Goal: Task Accomplishment & Management: Use online tool/utility

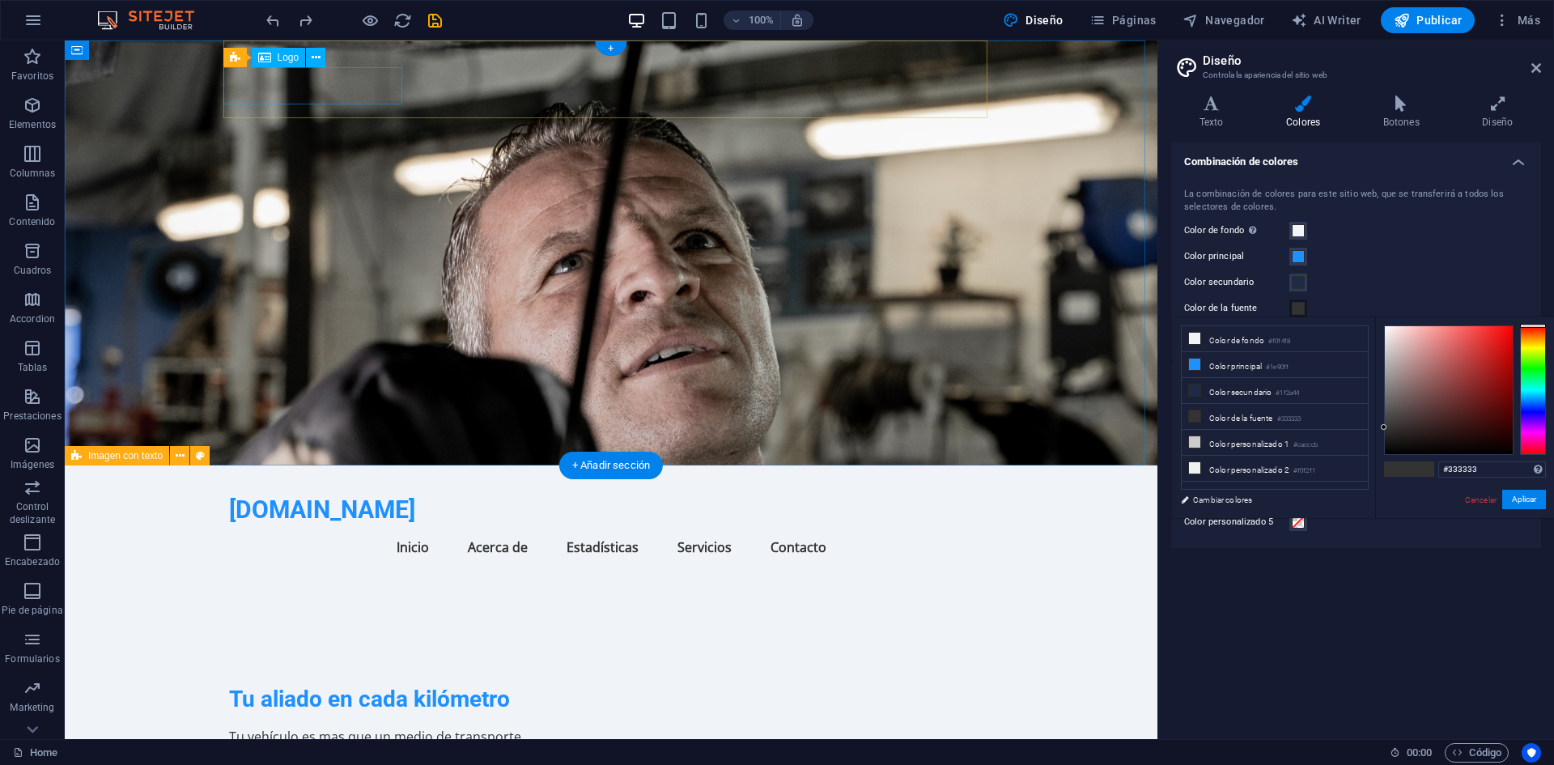
click at [350, 491] on div "[DOMAIN_NAME]" at bounding box center [611, 509] width 764 height 36
click at [65, 83] on figure at bounding box center [611, 252] width 1092 height 425
select select "px"
click at [374, 491] on div "[DOMAIN_NAME]" at bounding box center [611, 509] width 764 height 36
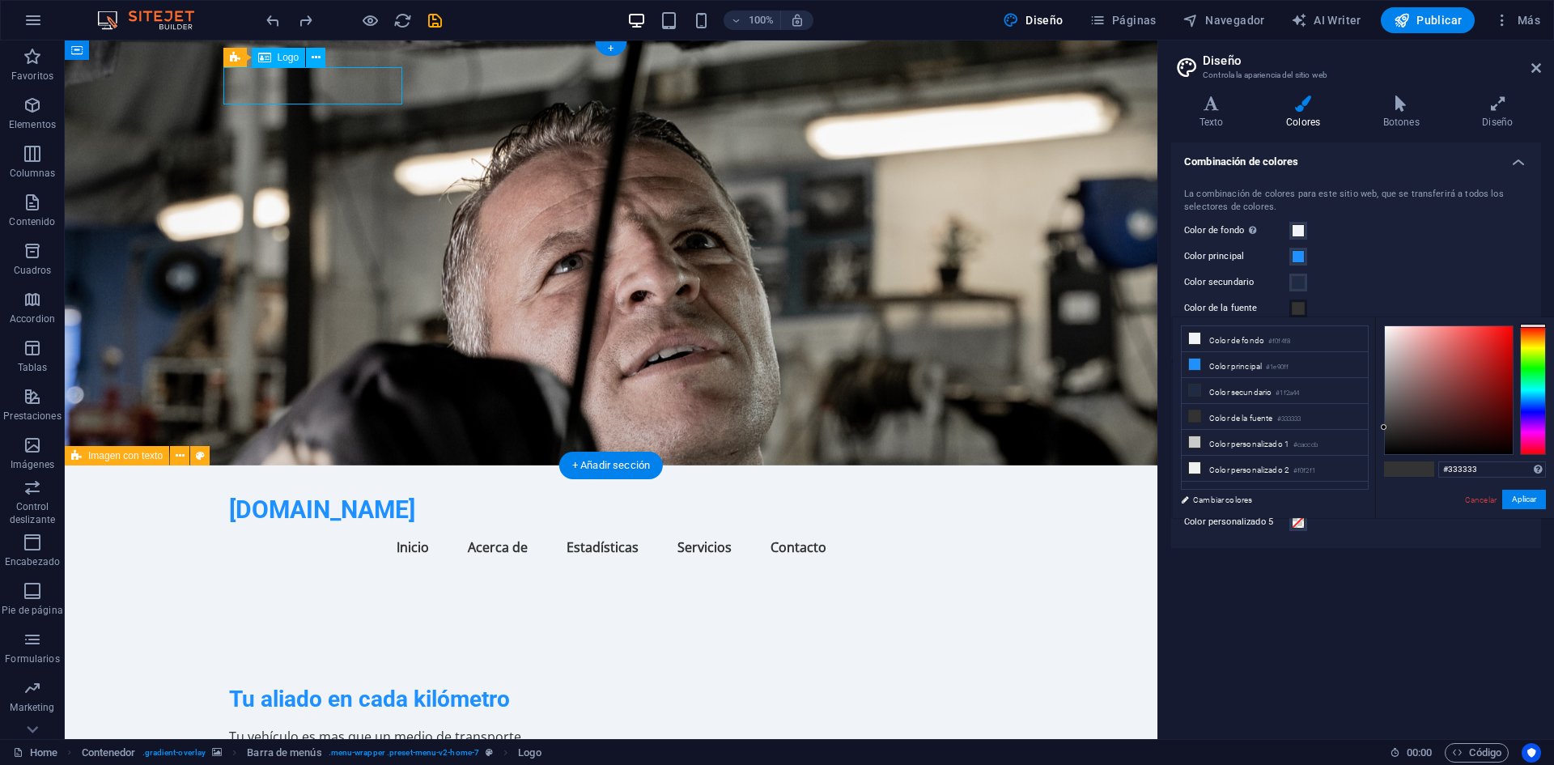
click at [374, 491] on div "[DOMAIN_NAME]" at bounding box center [611, 509] width 764 height 36
select select "px"
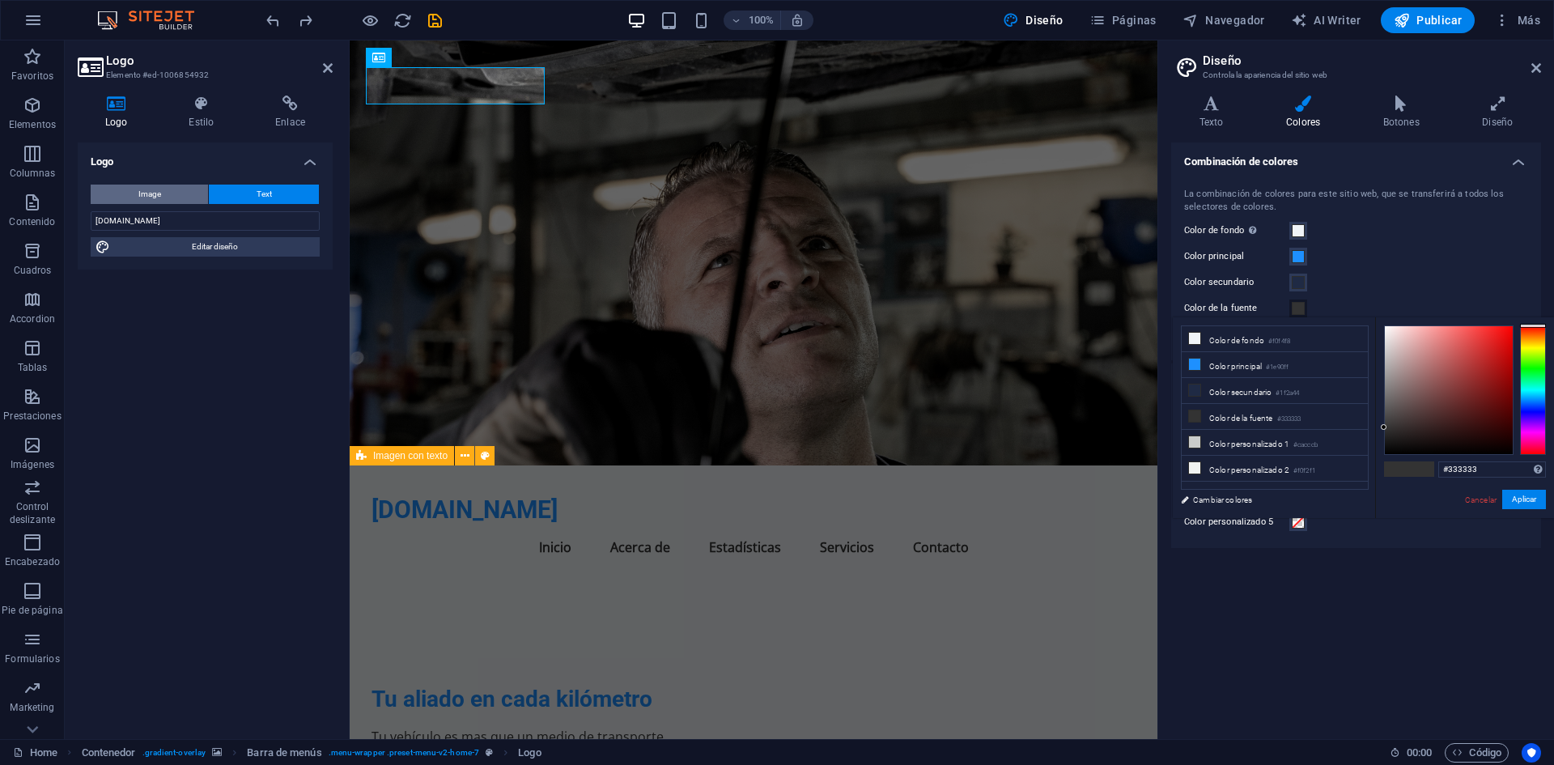
click at [193, 189] on button "Image" at bounding box center [149, 193] width 117 height 19
select select "DISABLED_OPTION_VALUE"
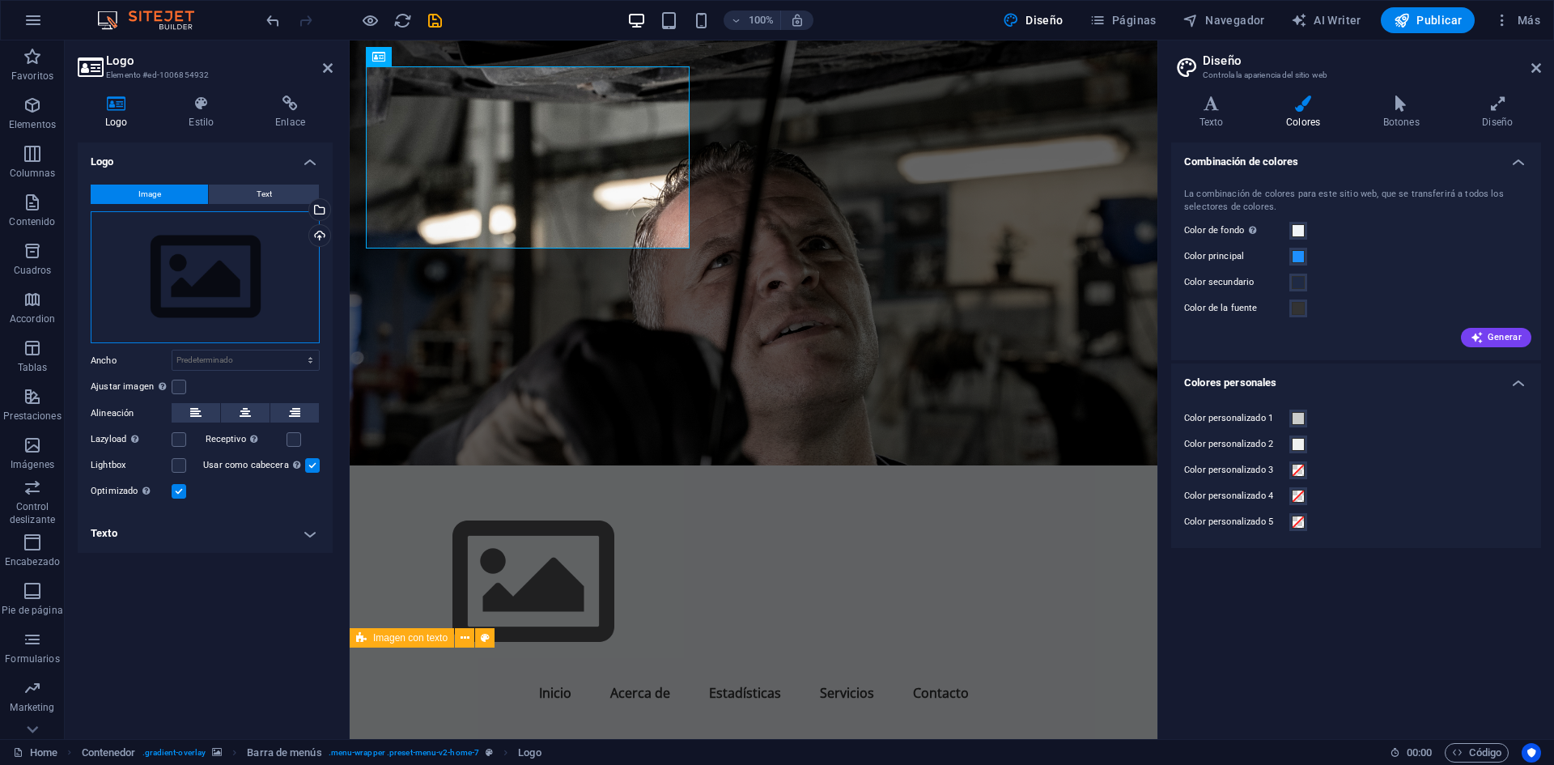
click at [247, 324] on div "Arrastra archivos aquí, haz clic para escoger archivos o selecciona archivos de…" at bounding box center [205, 277] width 229 height 133
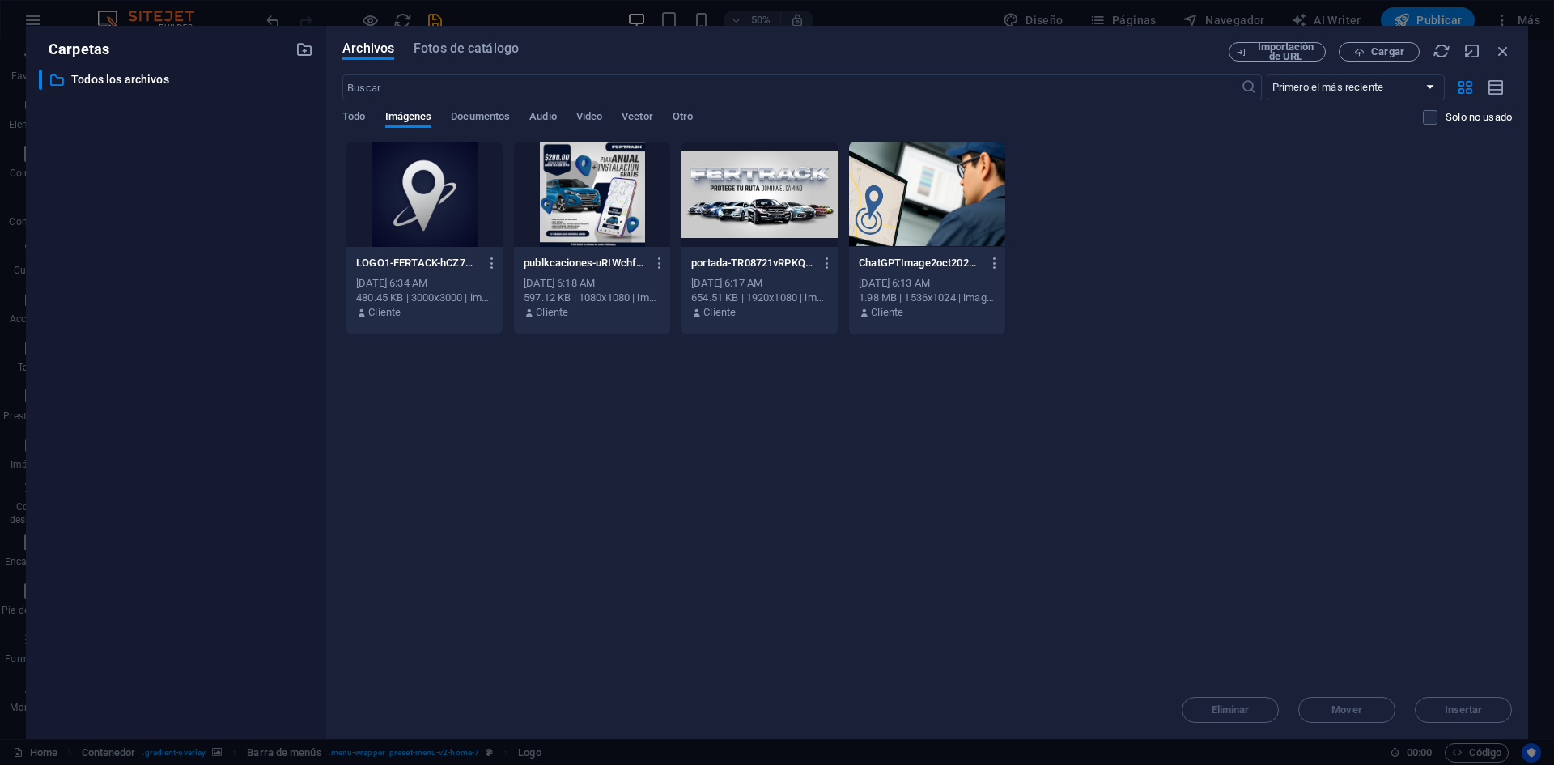
click at [247, 324] on div "​ Todos los archivos Todos los archivos" at bounding box center [176, 398] width 274 height 656
click at [1389, 52] on span "Cargar" at bounding box center [1387, 52] width 33 height 10
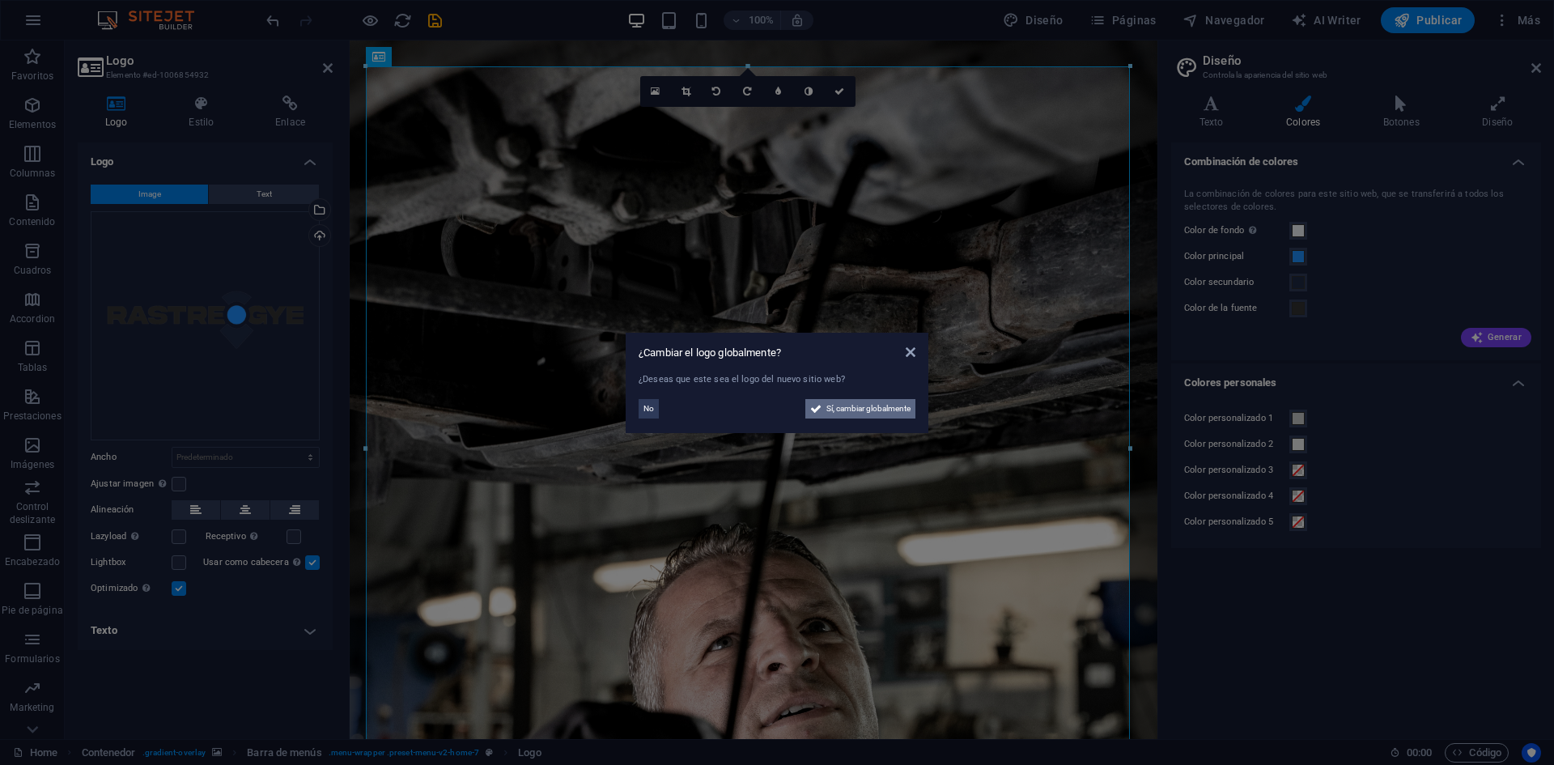
click at [842, 405] on span "Sí, cambiar globalmente" at bounding box center [868, 408] width 84 height 19
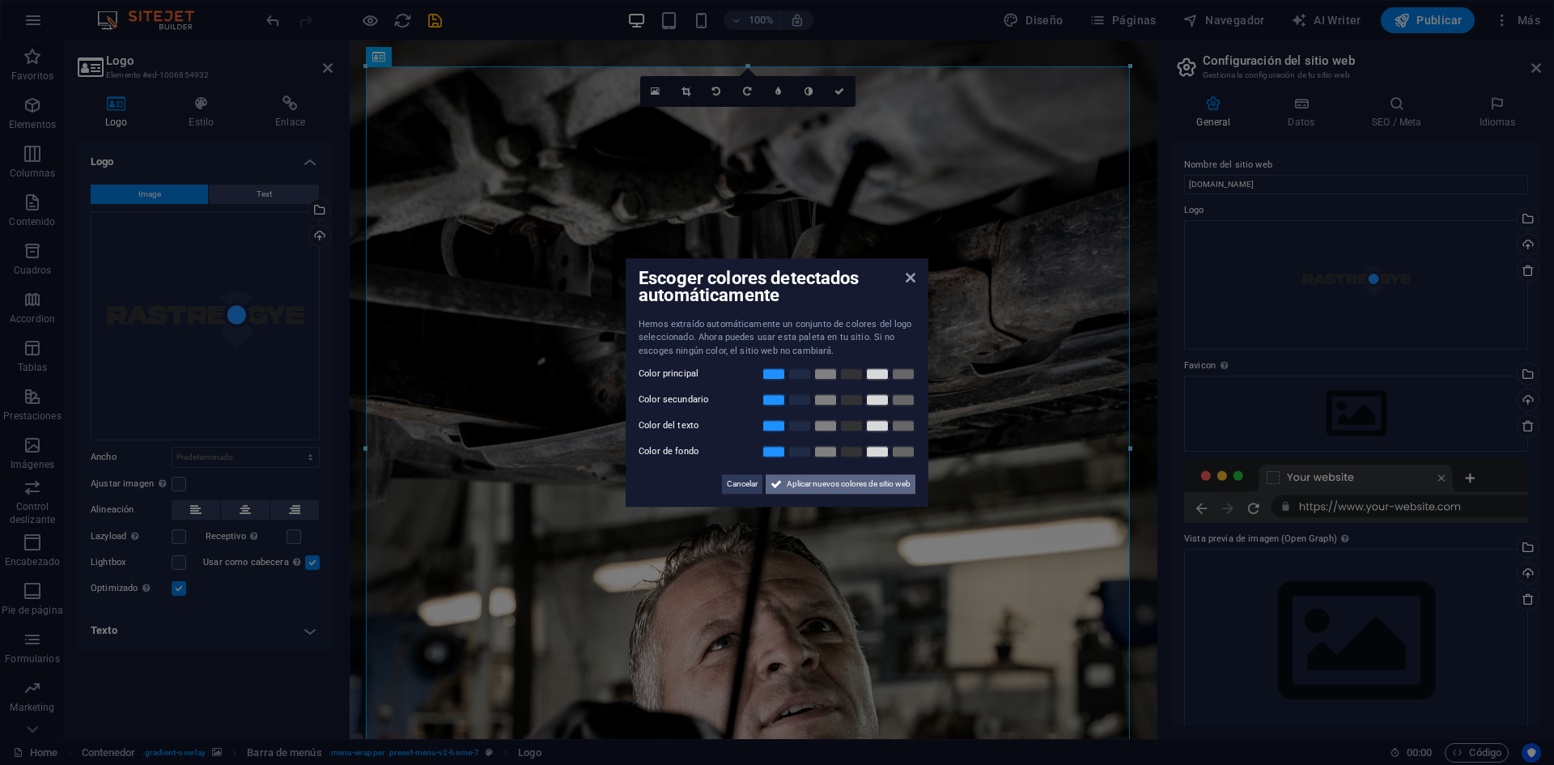
click at [787, 486] on span "Aplicar nuevos colores de sitio web" at bounding box center [849, 483] width 124 height 19
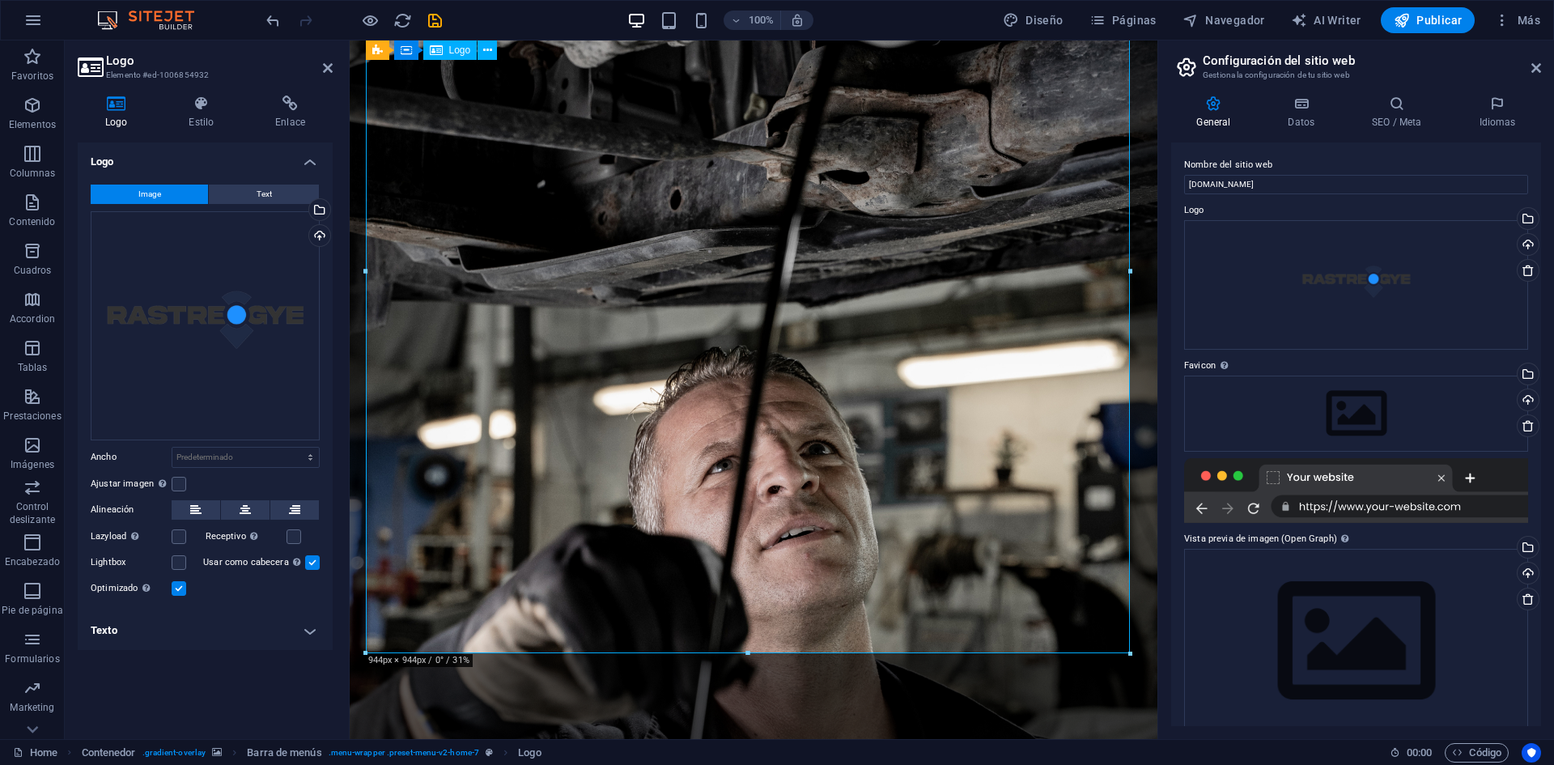
scroll to position [215, 0]
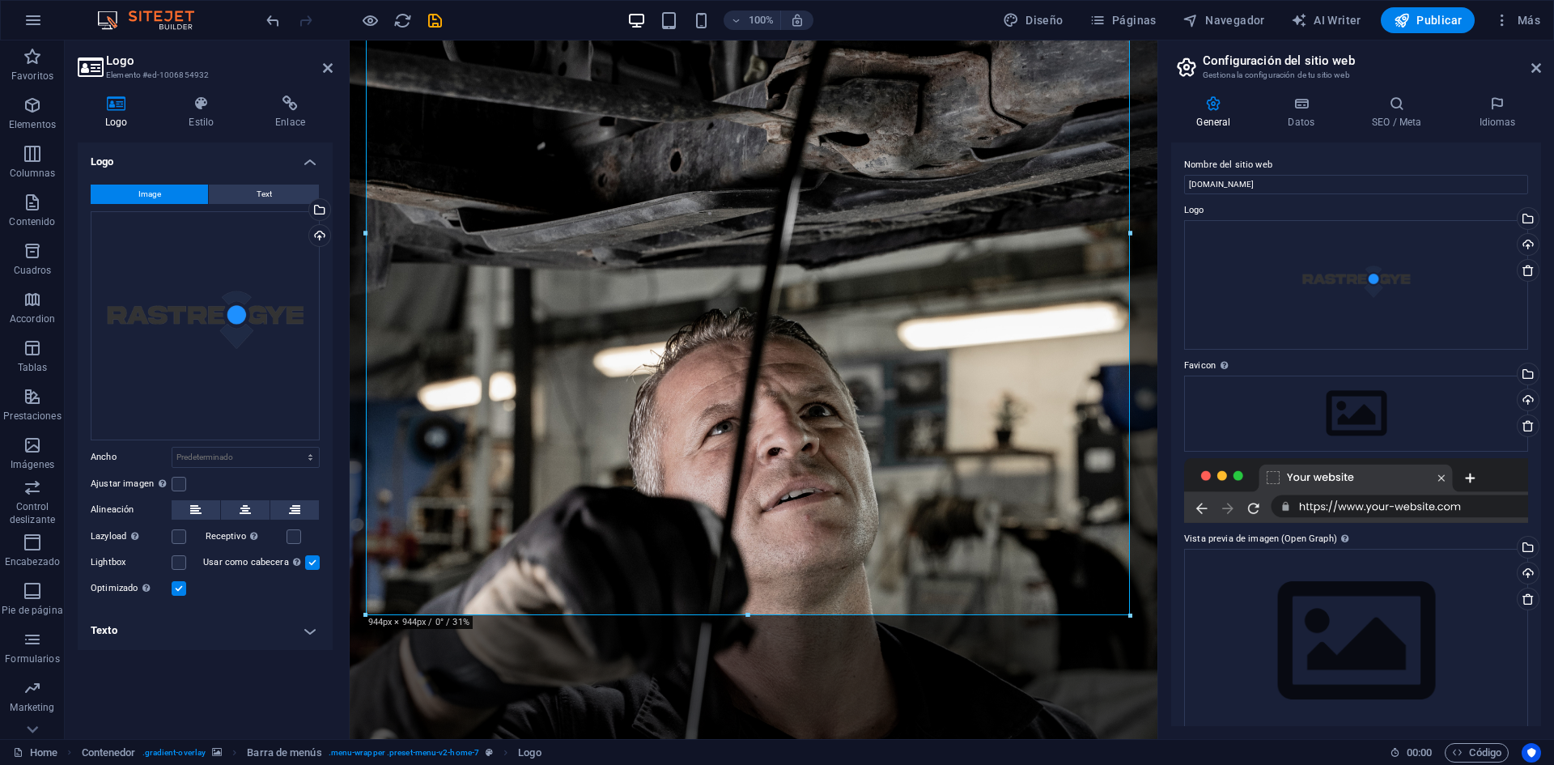
click at [1122, 613] on div at bounding box center [748, 616] width 764 height 6
drag, startPoint x: 1481, startPoint y: 656, endPoint x: 1011, endPoint y: 458, distance: 509.5
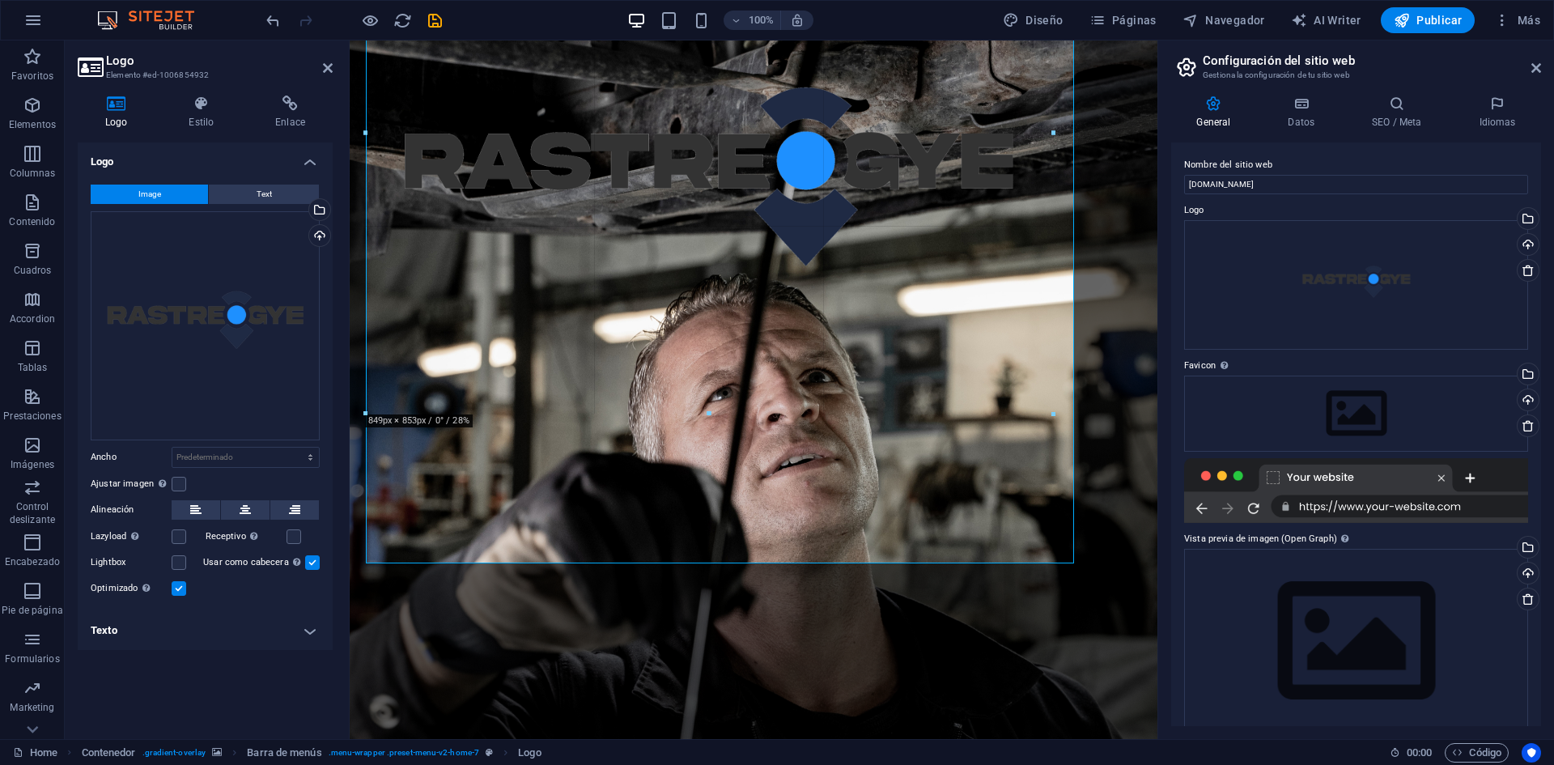
drag, startPoint x: 1132, startPoint y: 619, endPoint x: 883, endPoint y: 226, distance: 465.6
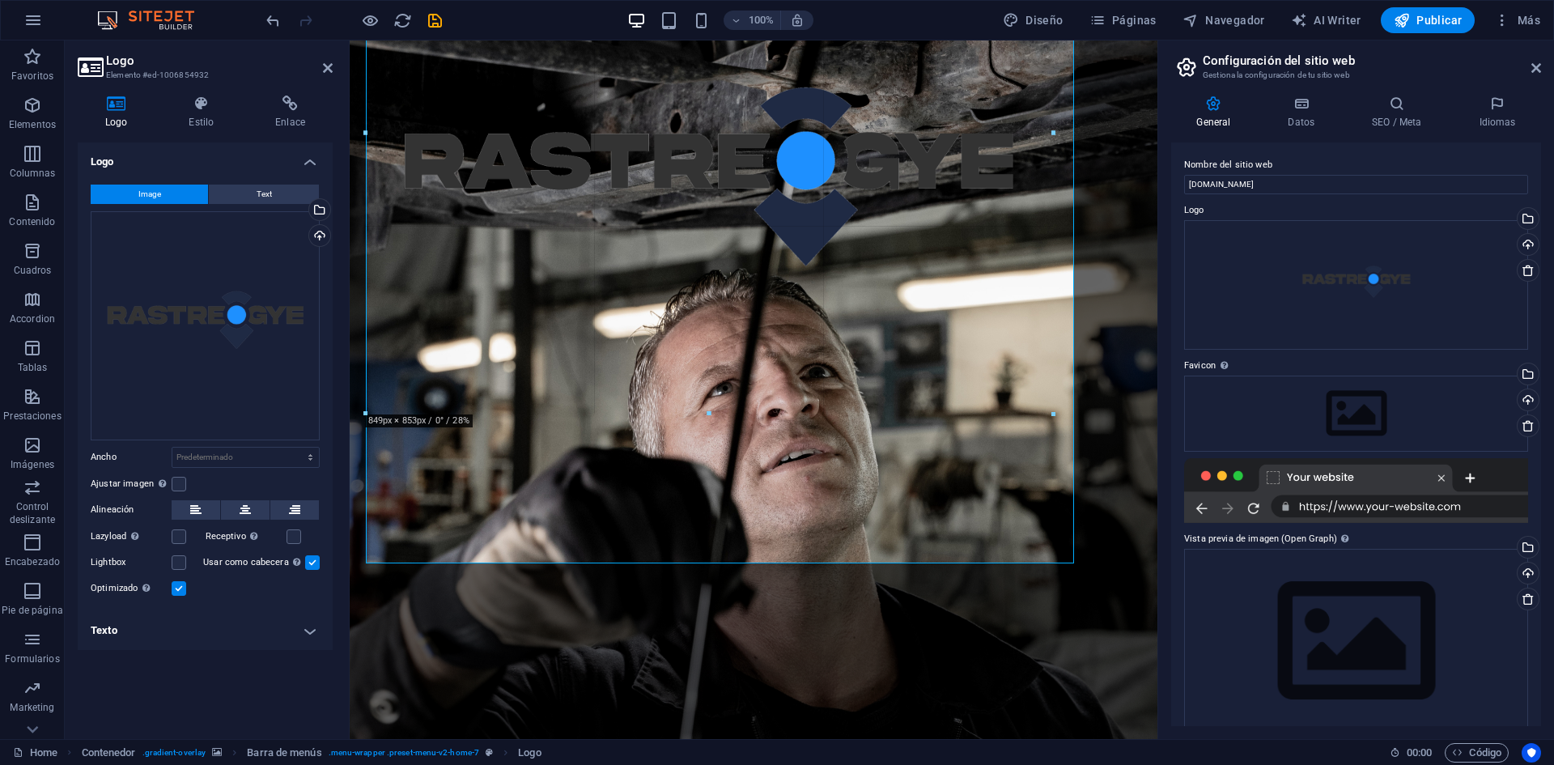
type input "844"
select select "px"
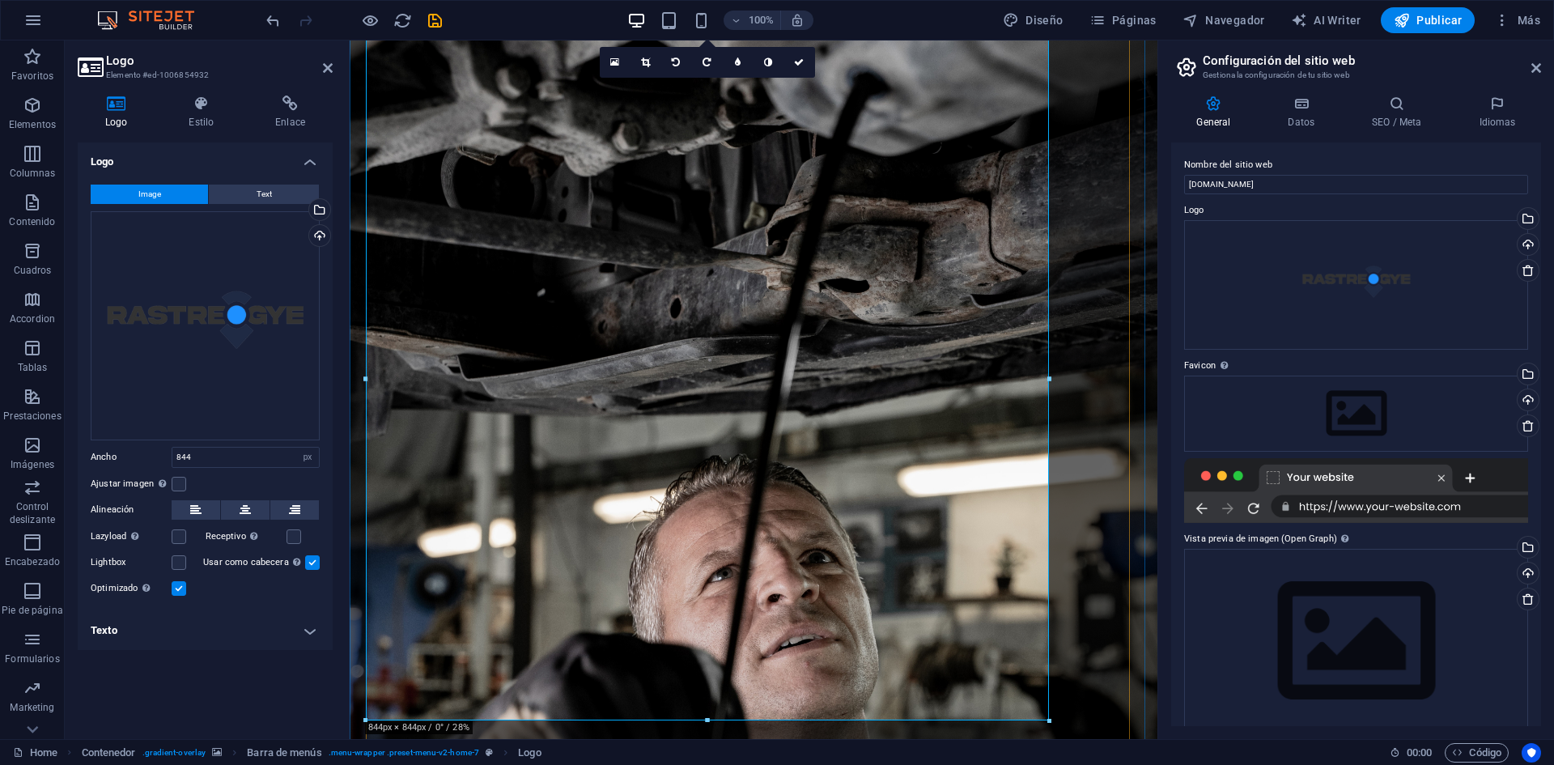
scroll to position [31, 0]
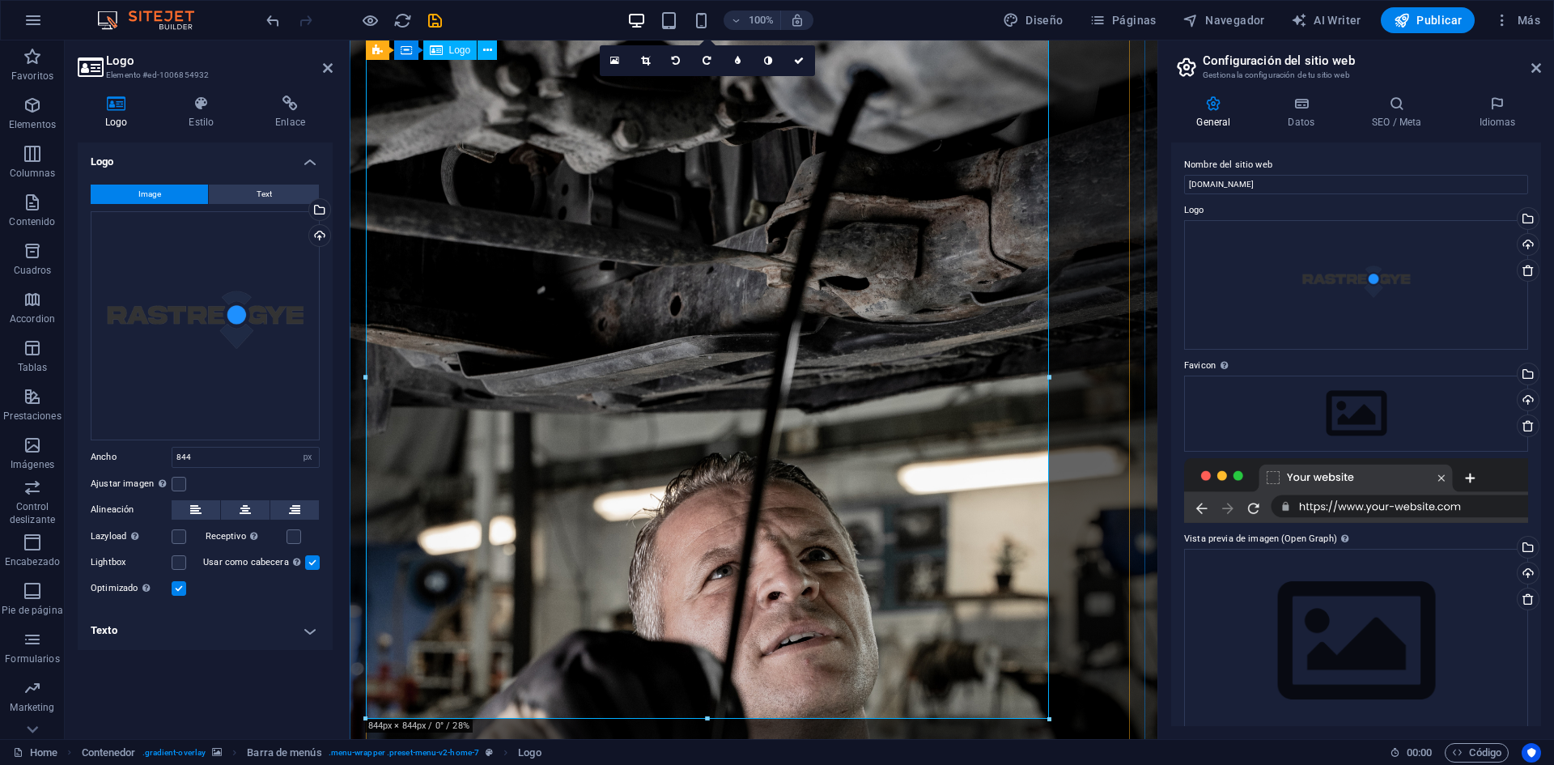
drag, startPoint x: 1397, startPoint y: 759, endPoint x: 652, endPoint y: 354, distance: 847.7
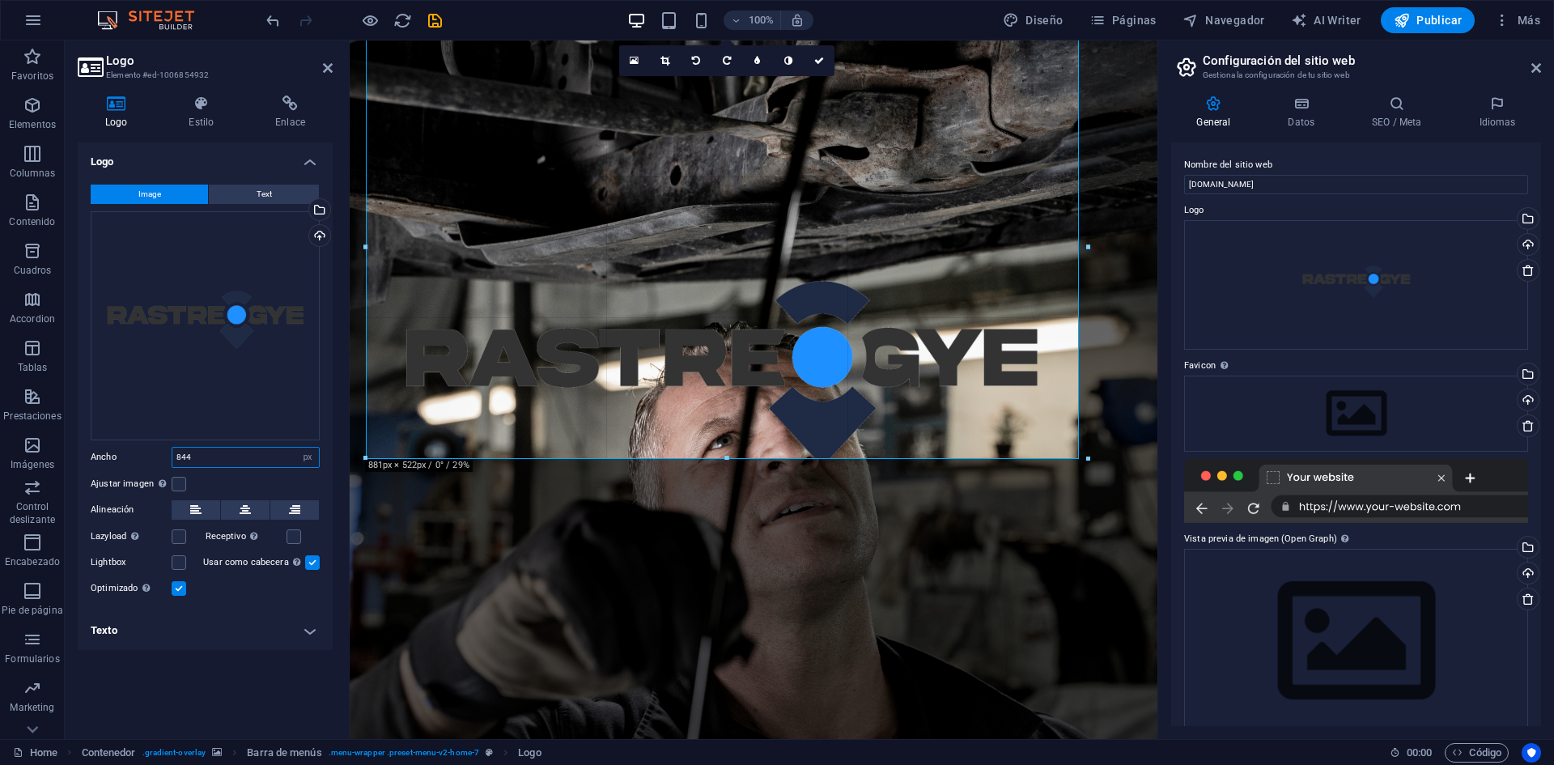
click at [242, 464] on input "844" at bounding box center [245, 456] width 146 height 19
type input "892"
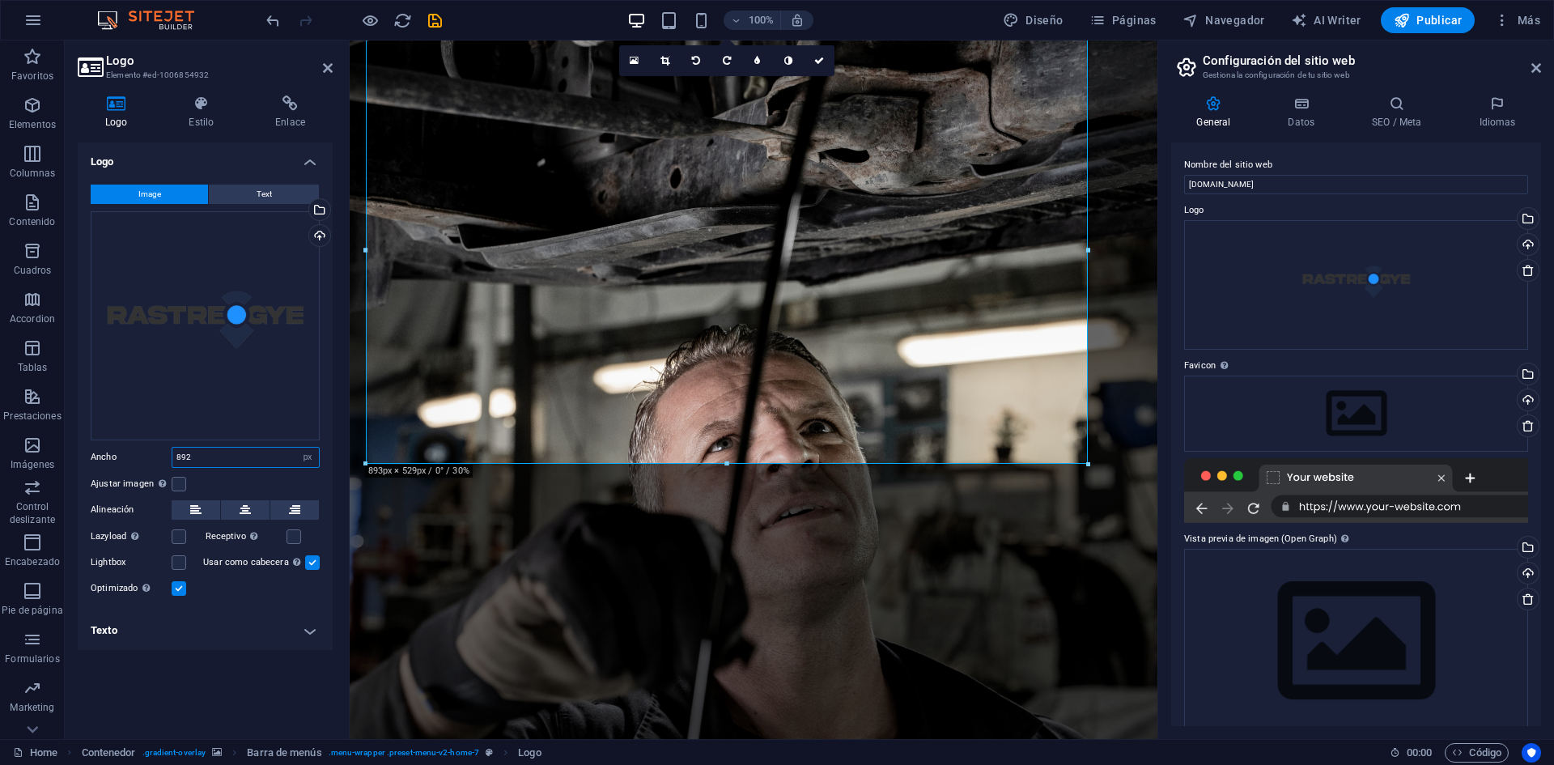
click at [242, 464] on input "892" at bounding box center [245, 456] width 146 height 19
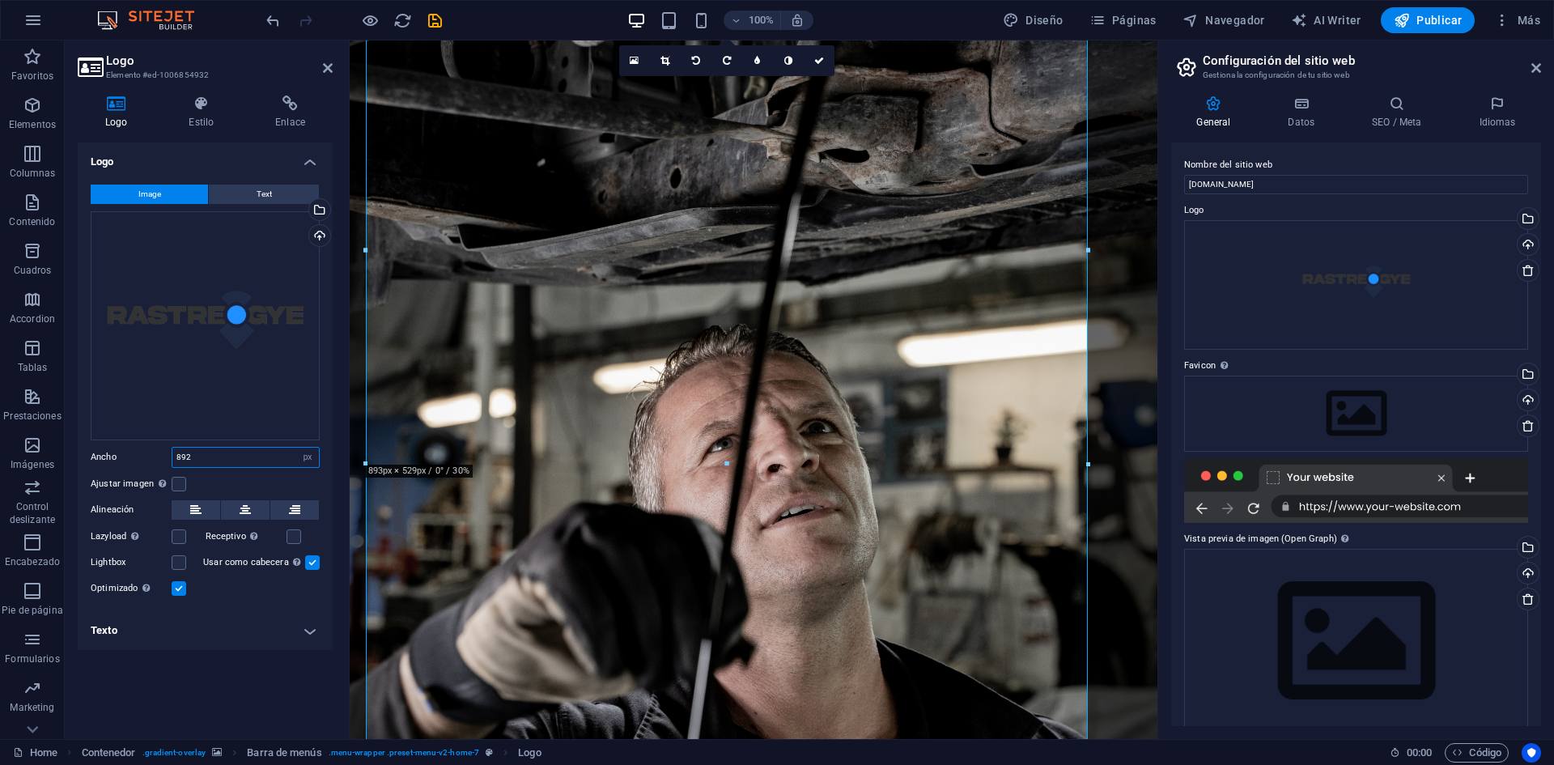
click at [242, 464] on input "892" at bounding box center [245, 456] width 146 height 19
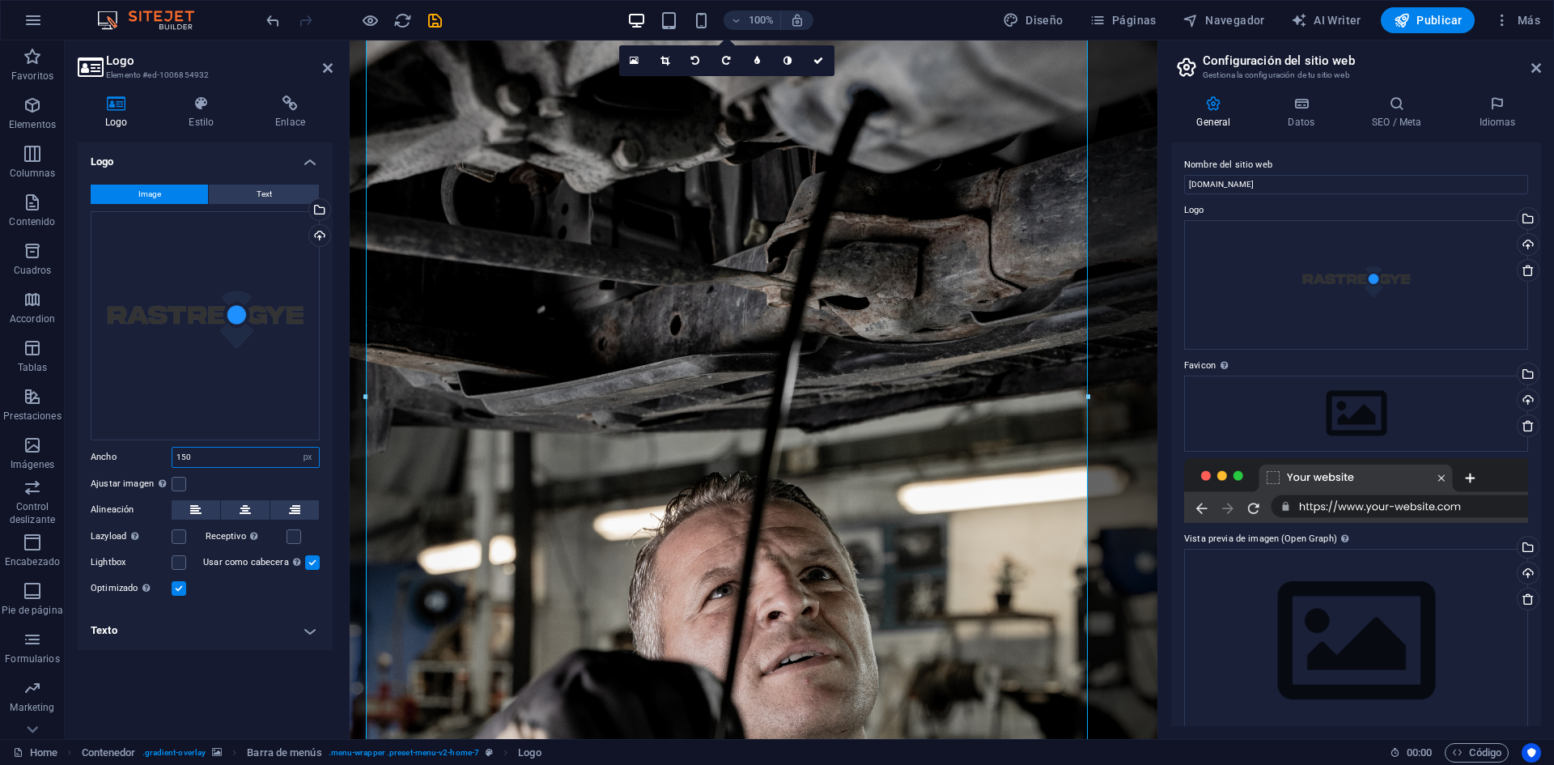
type input "150"
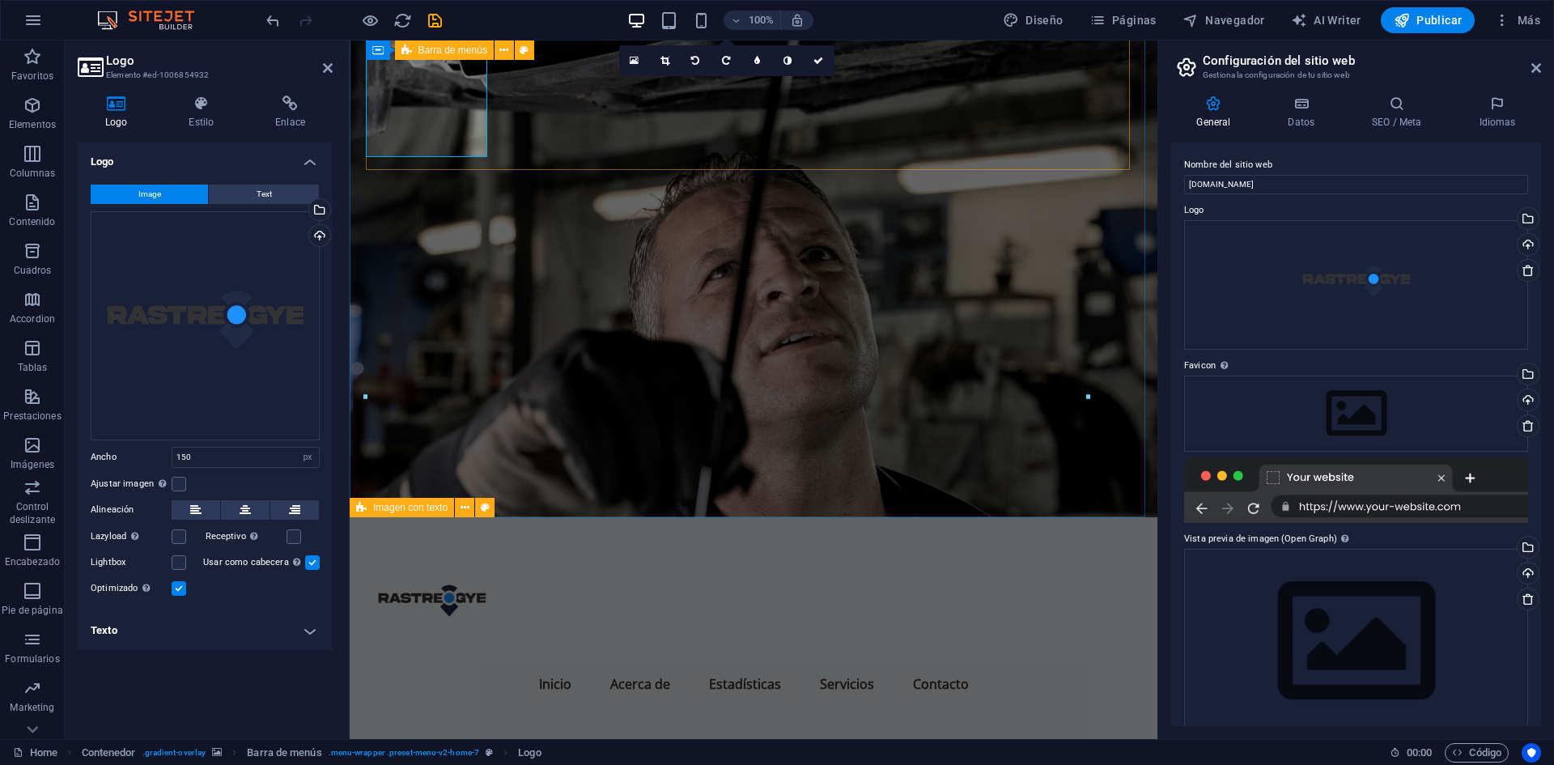
scroll to position [14, 0]
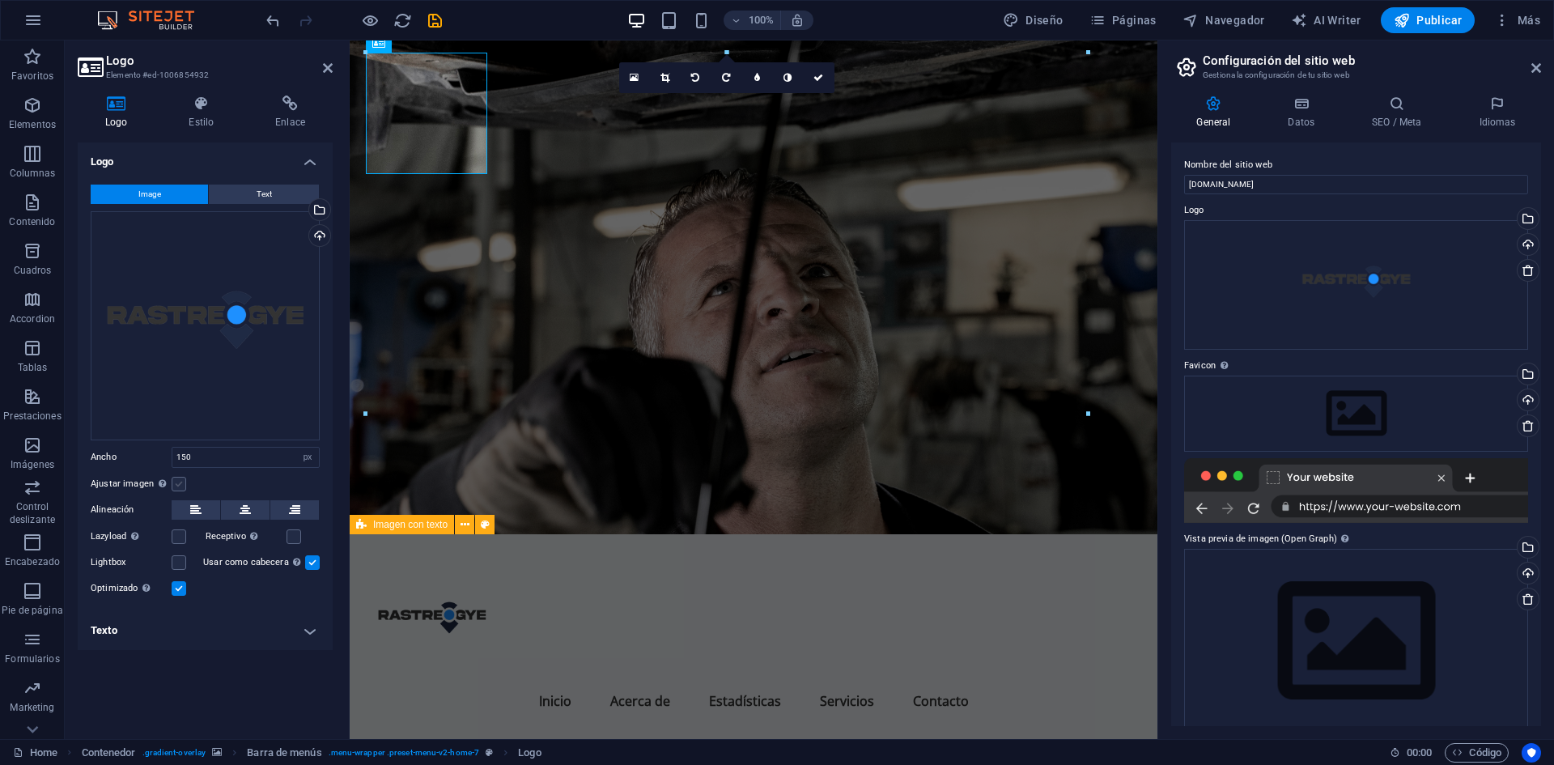
click at [178, 483] on label at bounding box center [179, 484] width 15 height 15
click at [0, 0] on input "Ajustar imagen Ajustar imagen automáticamente a un ancho y alto fijo" at bounding box center [0, 0] width 0 height 0
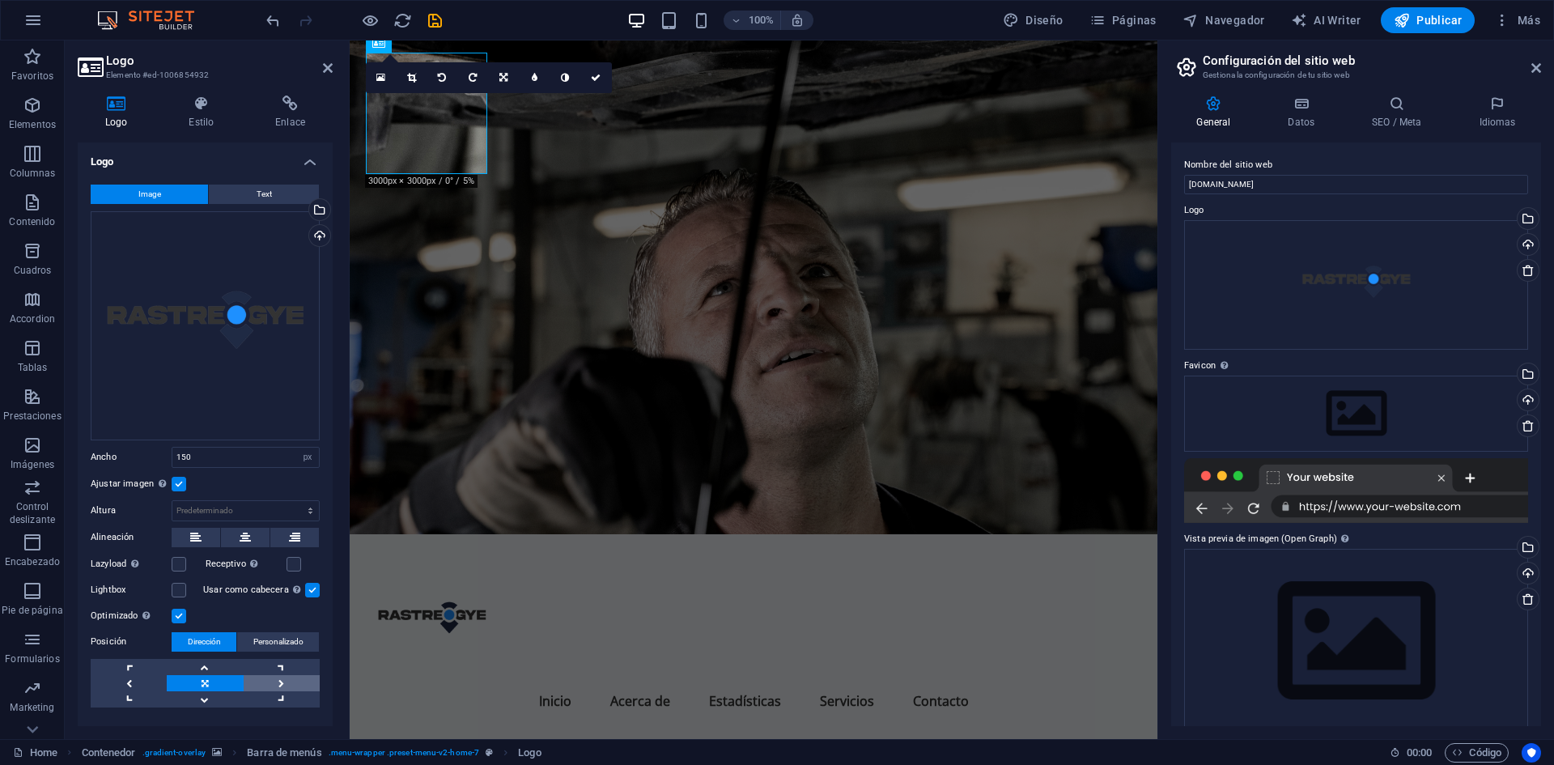
click at [271, 682] on link at bounding box center [282, 683] width 76 height 16
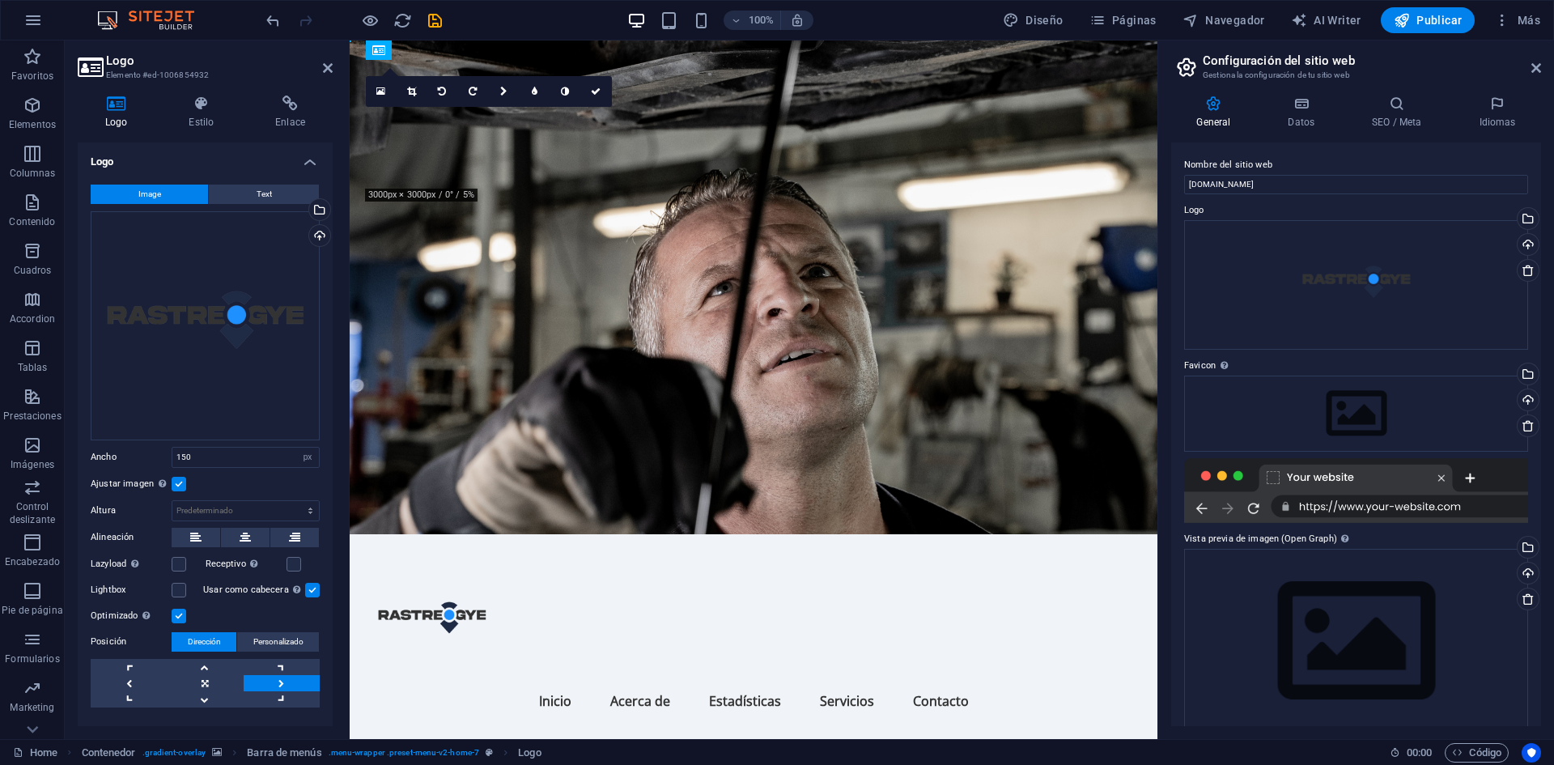
scroll to position [0, 0]
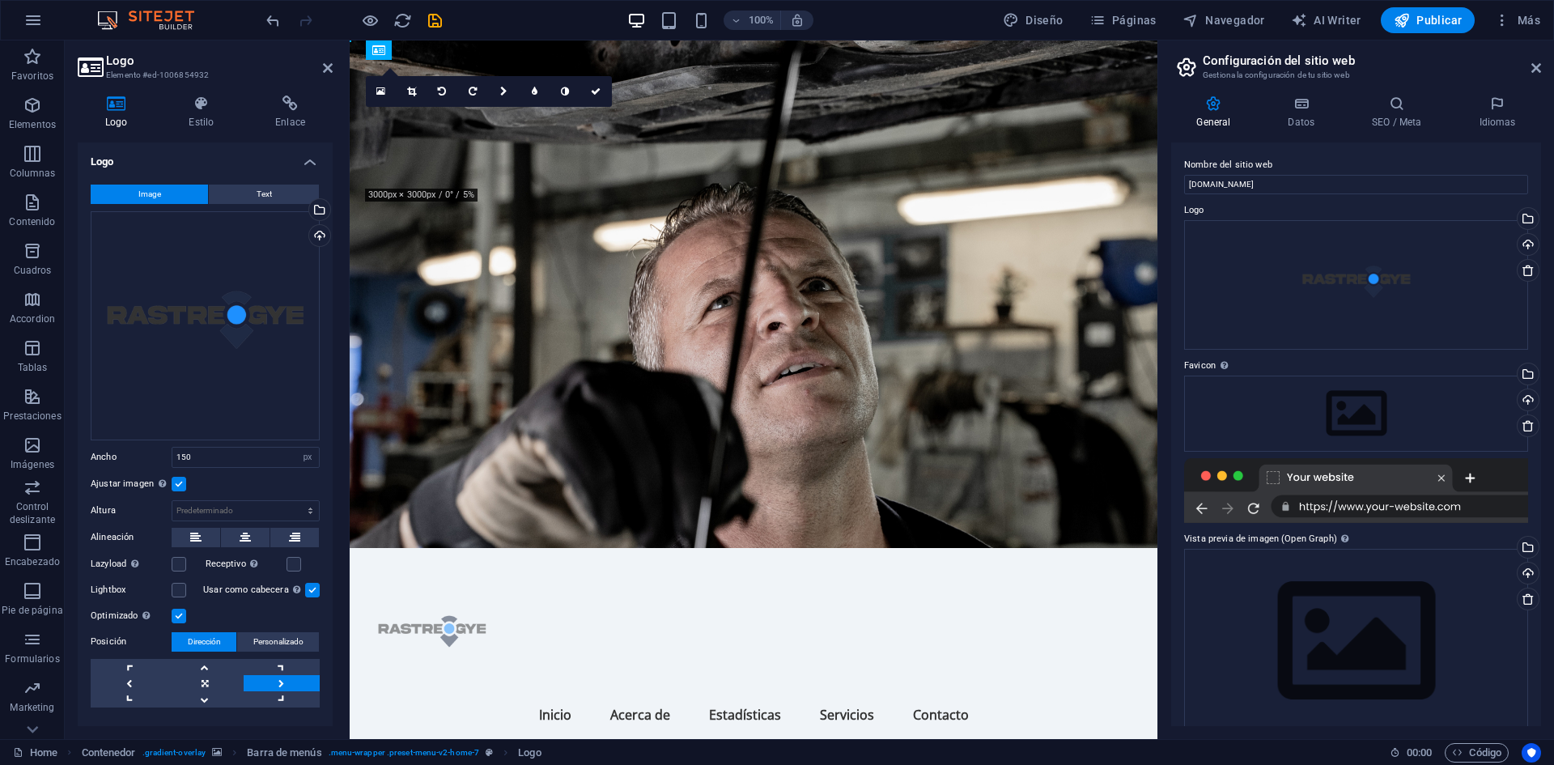
drag, startPoint x: 469, startPoint y: 107, endPoint x: 428, endPoint y: 135, distance: 49.4
drag, startPoint x: 456, startPoint y: 129, endPoint x: 439, endPoint y: 132, distance: 17.3
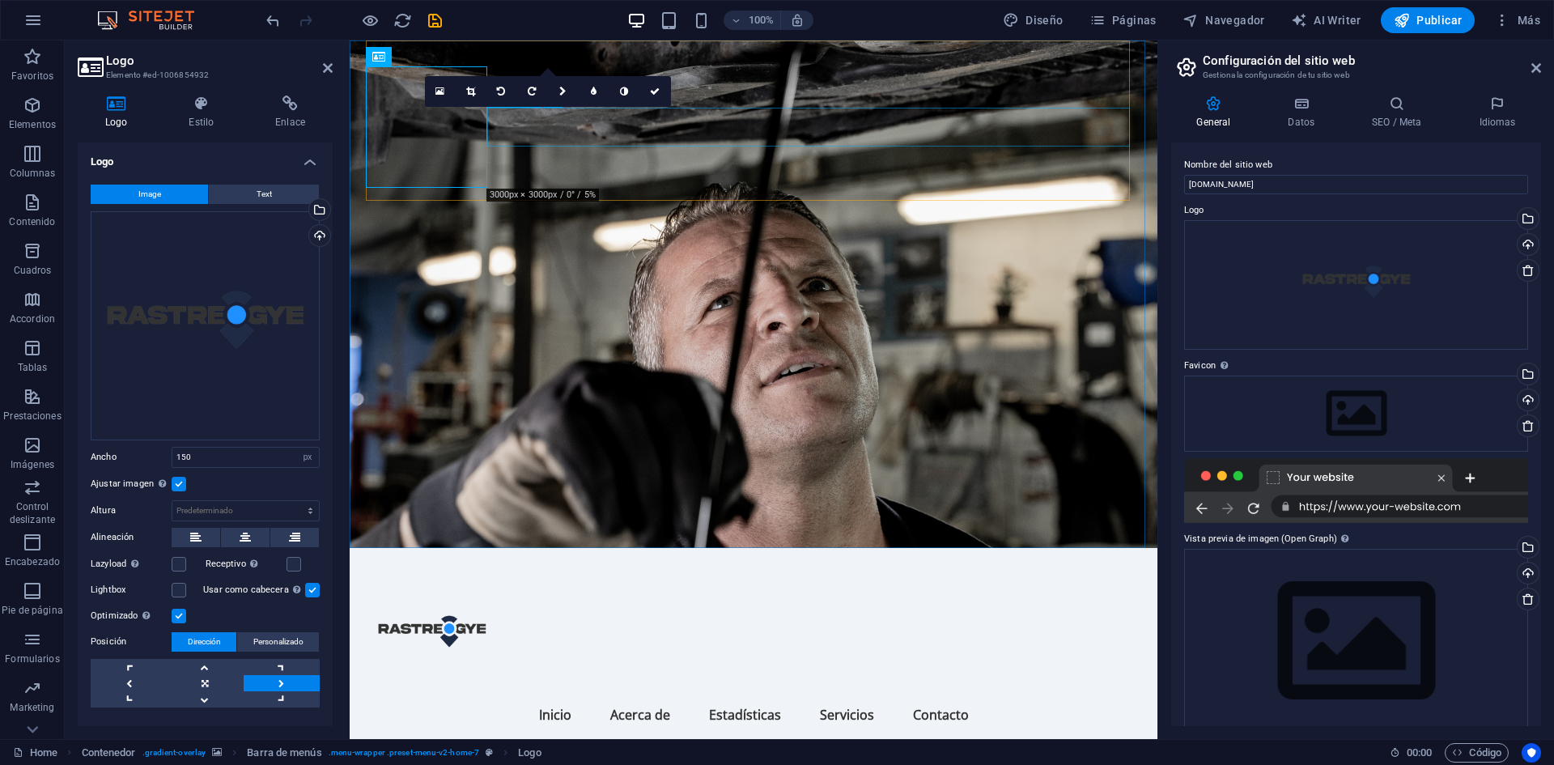
click at [503, 695] on nav "Inicio Acerca de Estadísticas Servicios Contacto" at bounding box center [753, 714] width 764 height 39
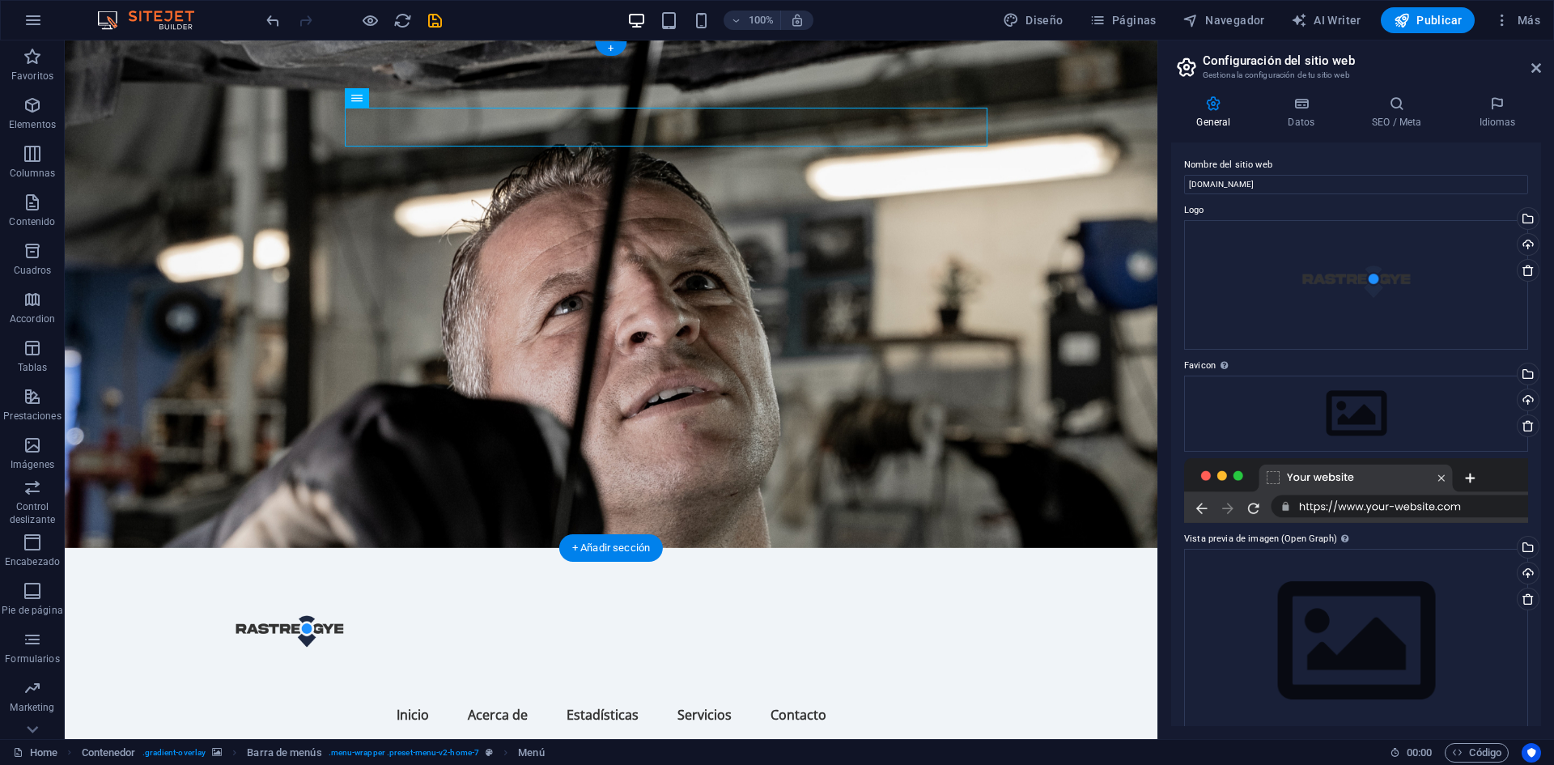
click at [178, 257] on figure at bounding box center [611, 293] width 1092 height 507
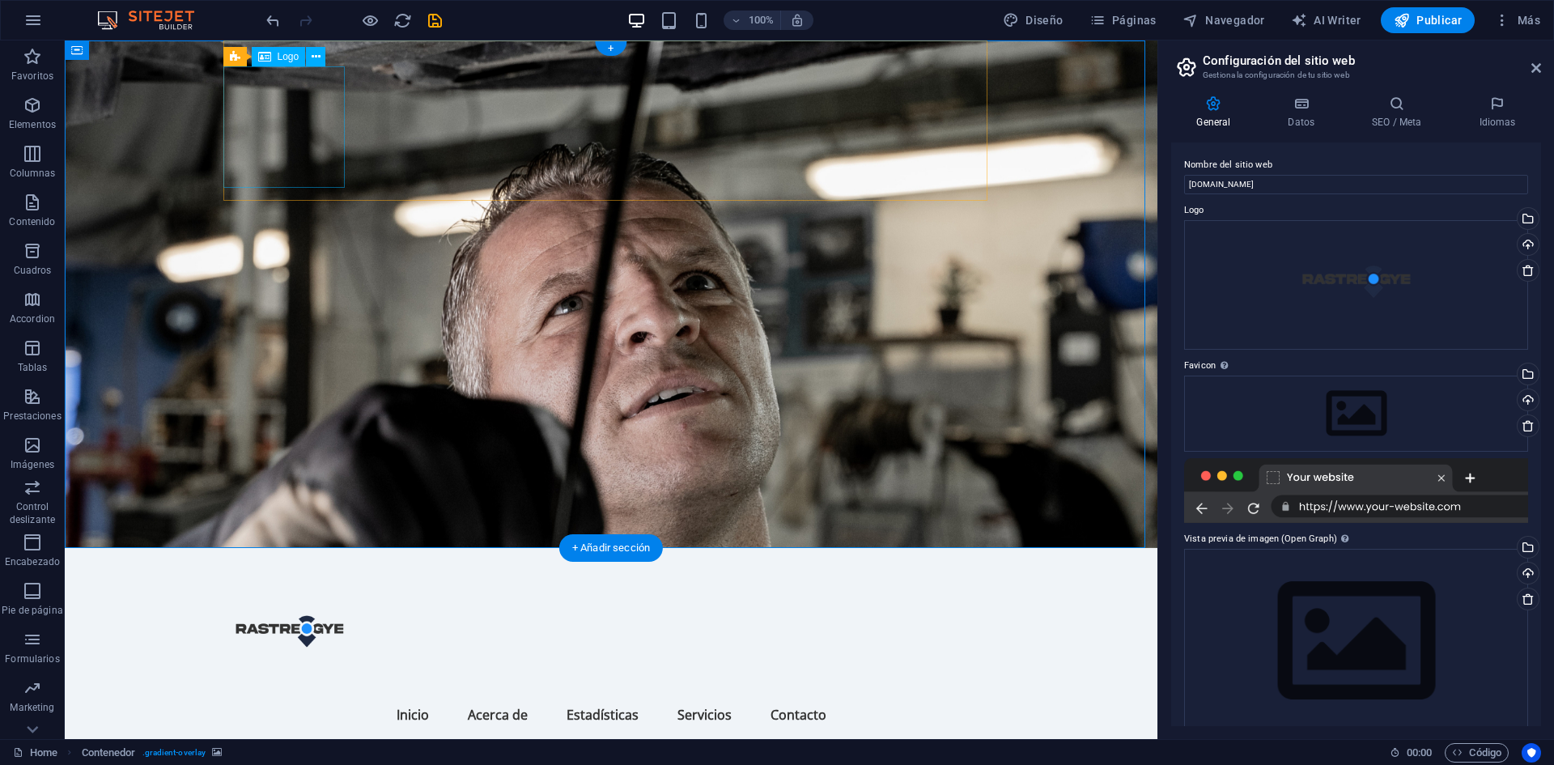
click at [312, 574] on div at bounding box center [611, 634] width 764 height 121
click at [317, 574] on div at bounding box center [611, 634] width 764 height 121
select select "px"
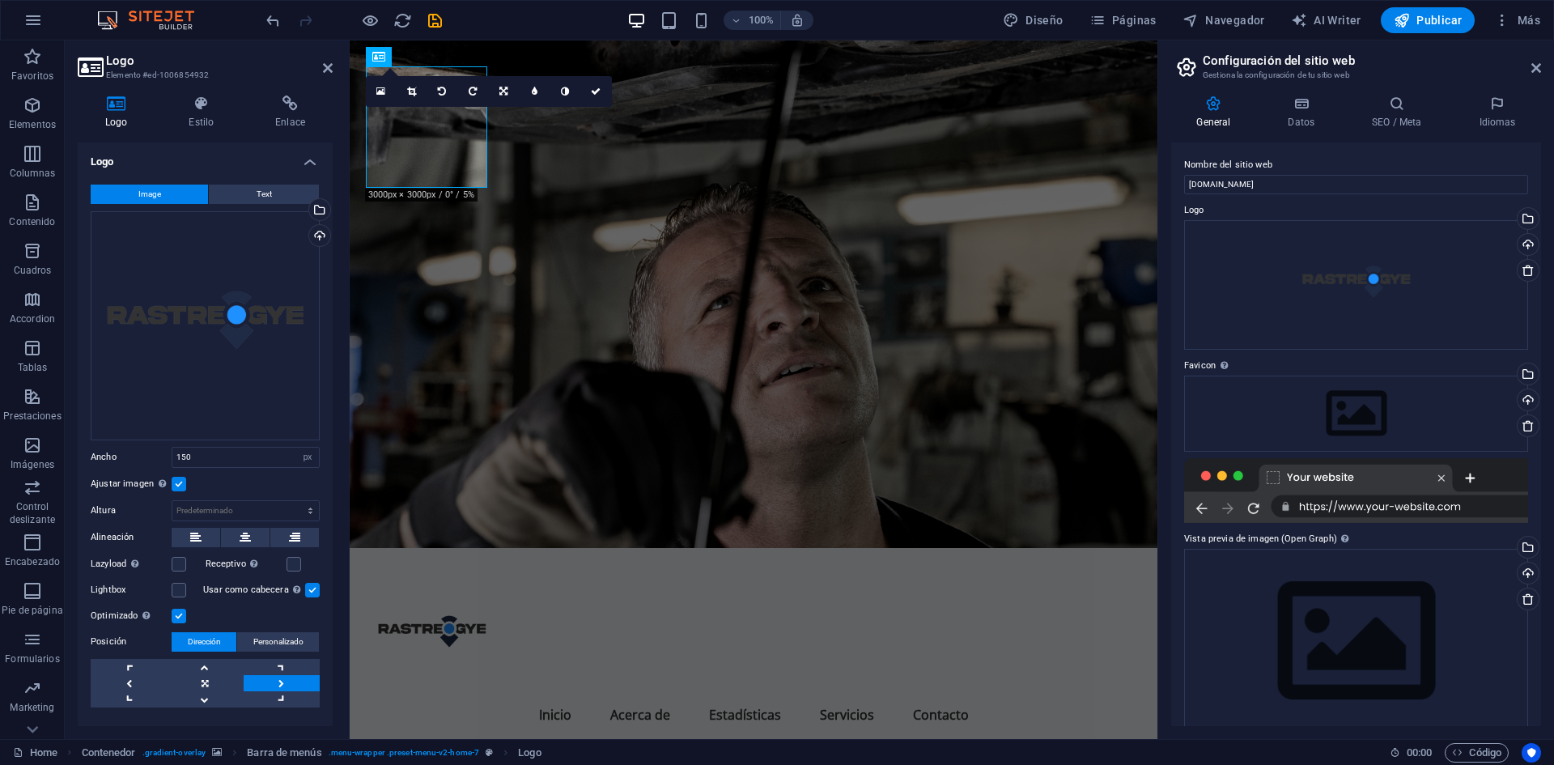
click at [180, 478] on label at bounding box center [179, 484] width 15 height 15
click at [0, 0] on input "Ajustar imagen Ajustar imagen automáticamente a un ancho y alto fijo" at bounding box center [0, 0] width 0 height 0
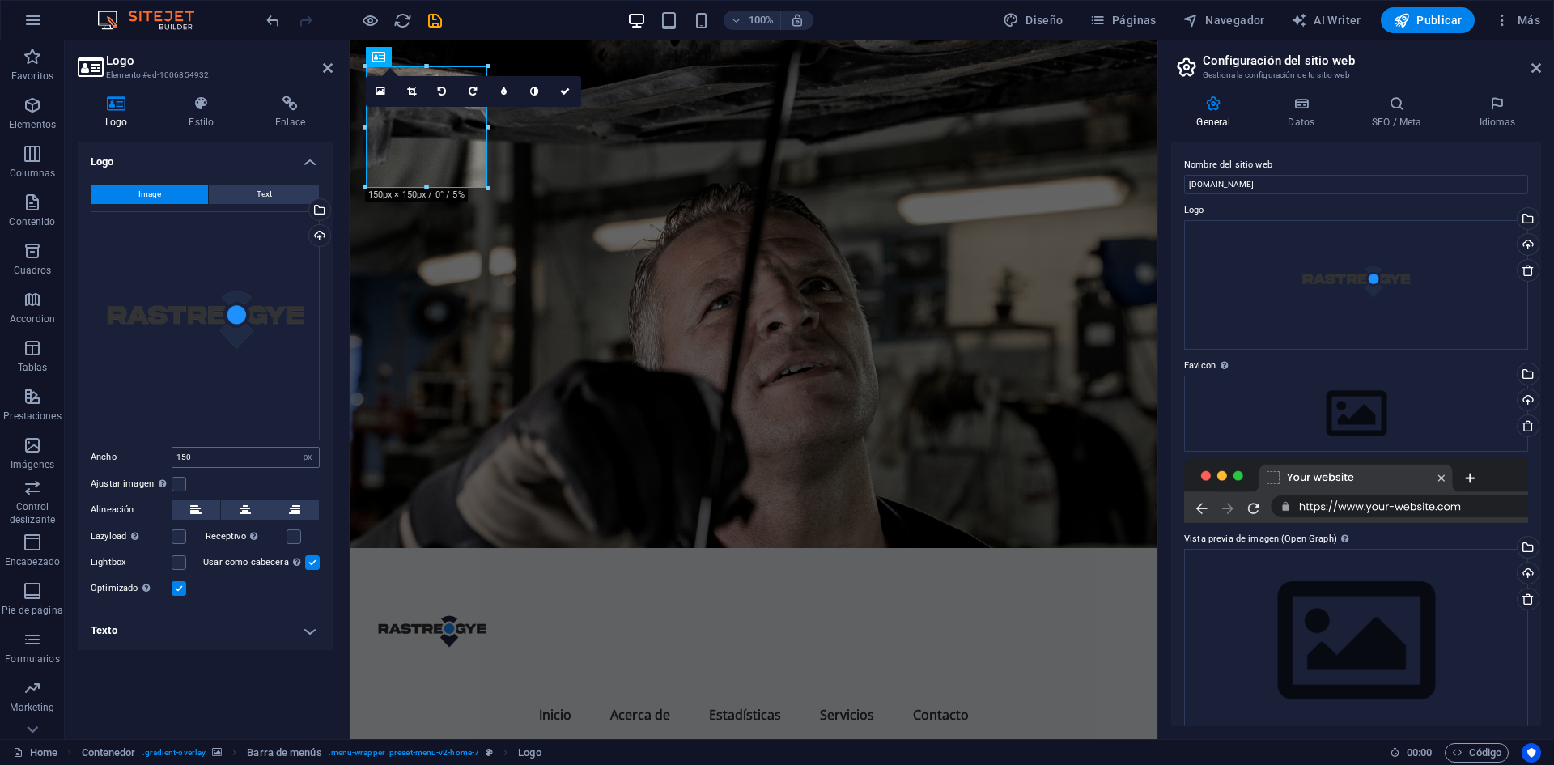
click at [216, 461] on input "150" at bounding box center [245, 456] width 146 height 19
type input "1"
type input "200"
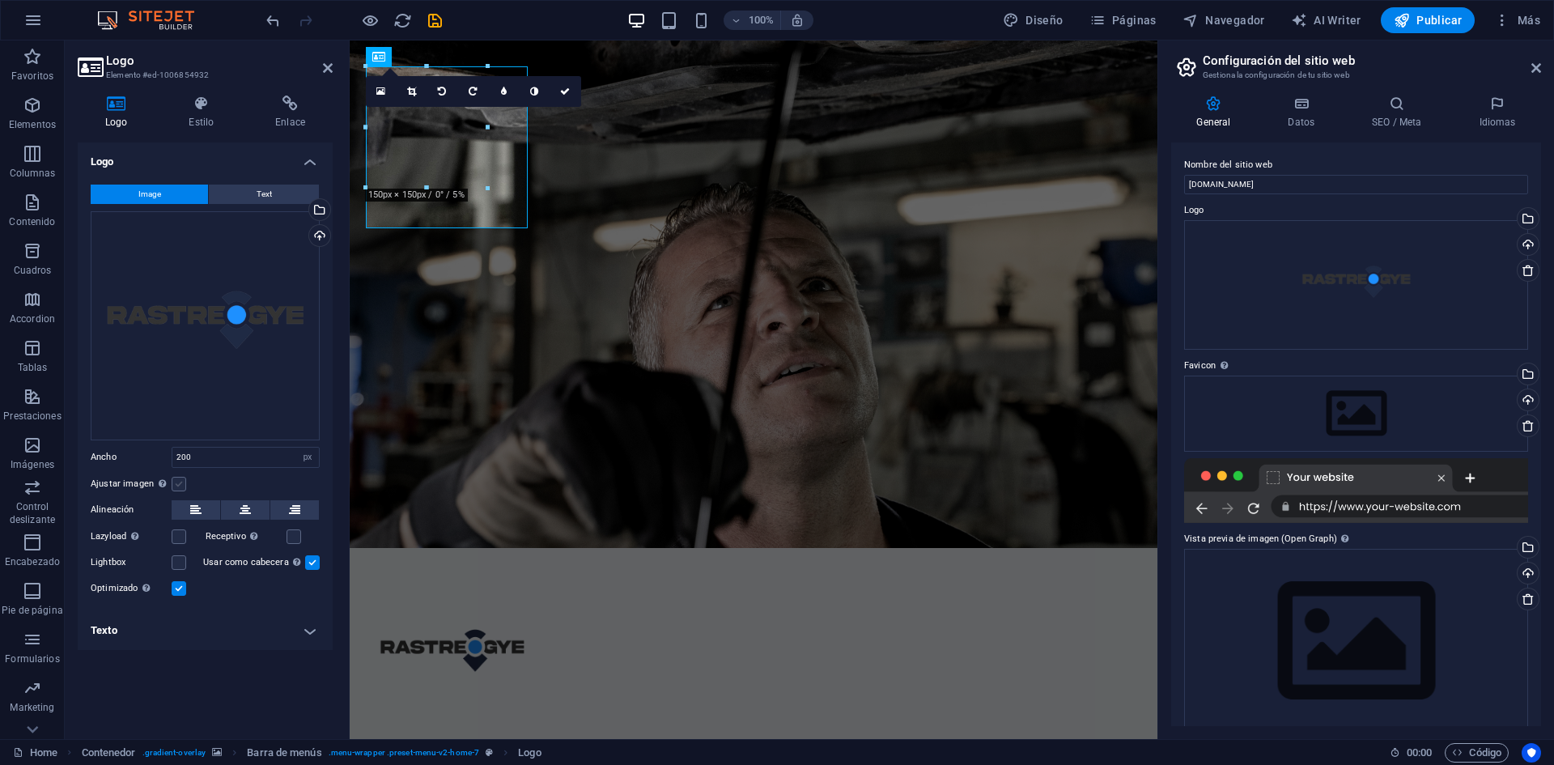
click at [180, 487] on label at bounding box center [179, 484] width 15 height 15
click at [0, 0] on input "Ajustar imagen Ajustar imagen automáticamente a un ancho y alto fijo" at bounding box center [0, 0] width 0 height 0
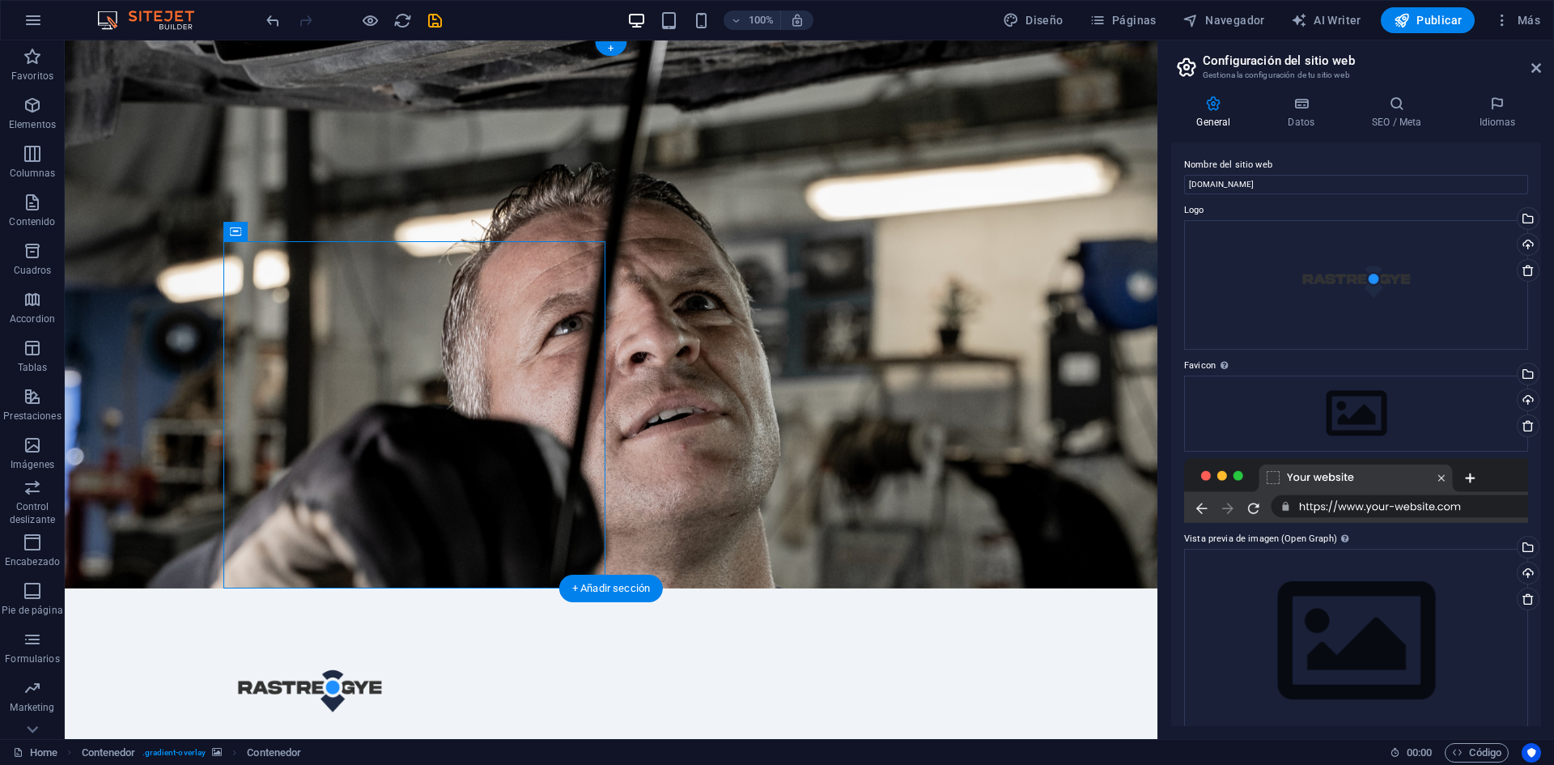
click at [672, 254] on figure at bounding box center [611, 314] width 1092 height 548
drag, startPoint x: 358, startPoint y: 138, endPoint x: 358, endPoint y: 152, distance: 14.6
click at [358, 614] on div at bounding box center [611, 695] width 764 height 162
click at [298, 614] on div at bounding box center [611, 695] width 764 height 162
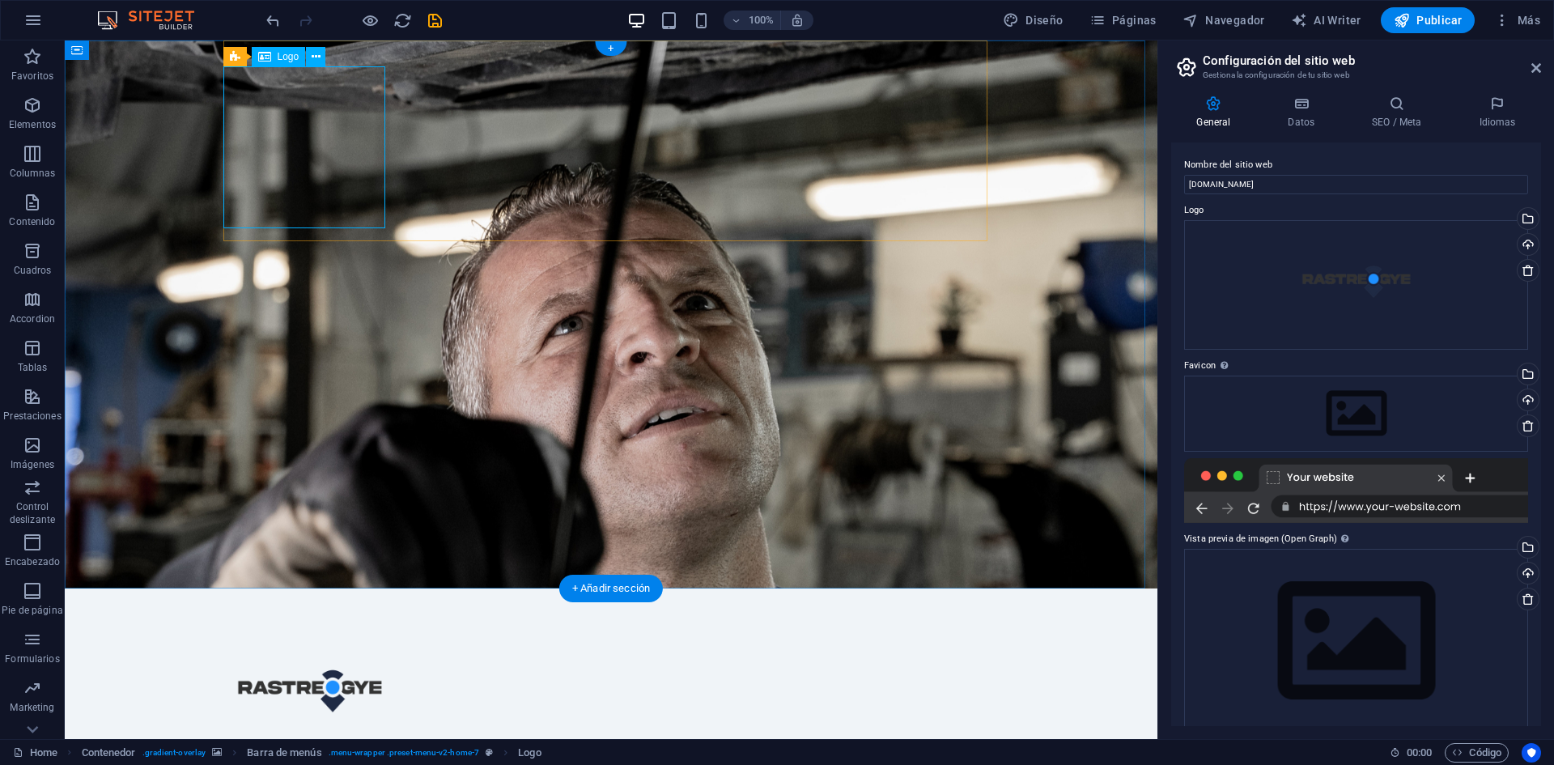
click at [298, 614] on div at bounding box center [611, 695] width 764 height 162
select select "px"
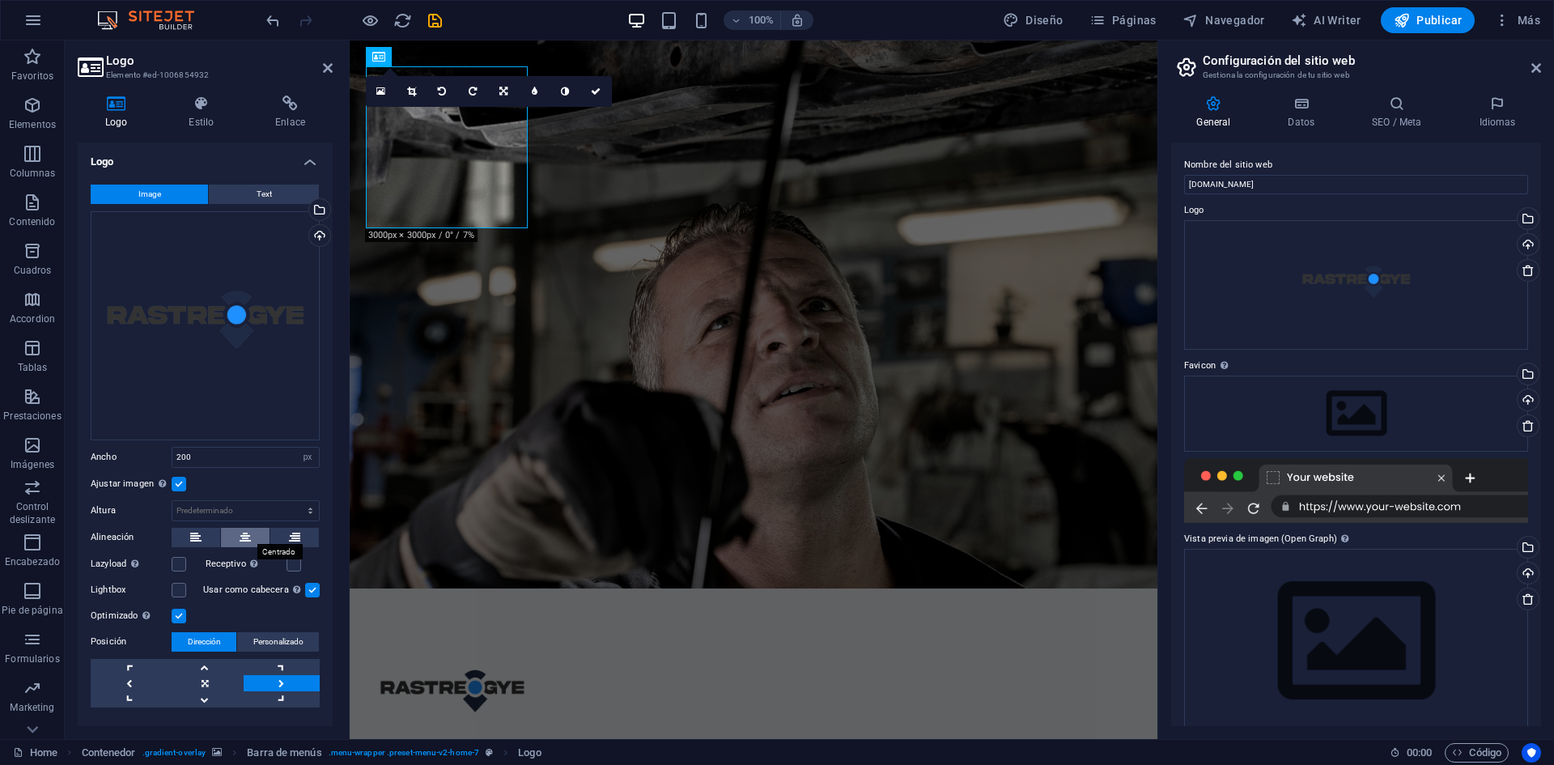
click at [248, 528] on icon at bounding box center [245, 537] width 11 height 19
click at [276, 331] on div "Arrastra archivos aquí, haz clic para escoger archivos o selecciona archivos de…" at bounding box center [205, 325] width 229 height 229
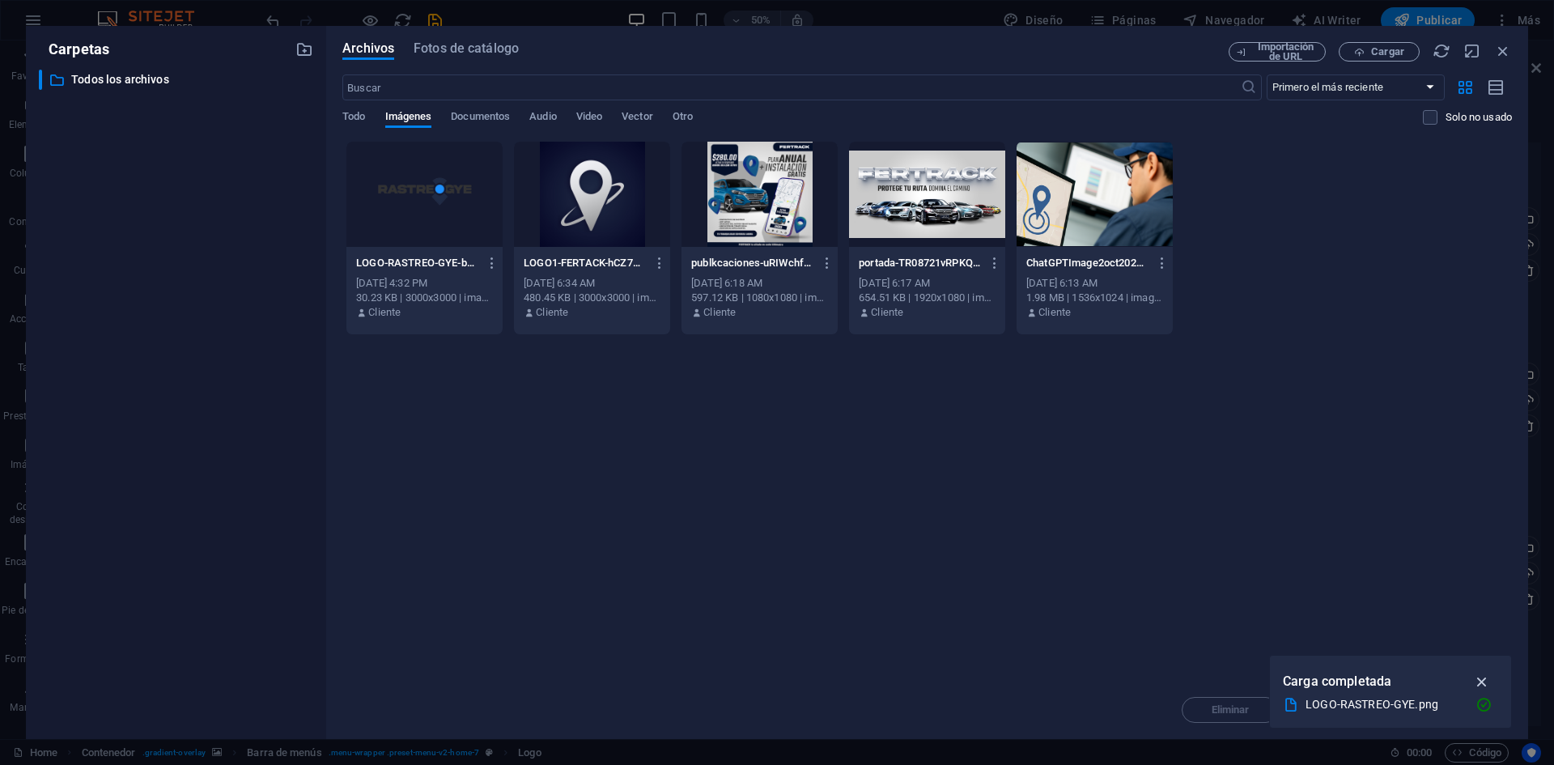
click at [1478, 674] on icon "button" at bounding box center [1482, 681] width 19 height 18
click at [1380, 54] on span "Cargar" at bounding box center [1387, 52] width 33 height 10
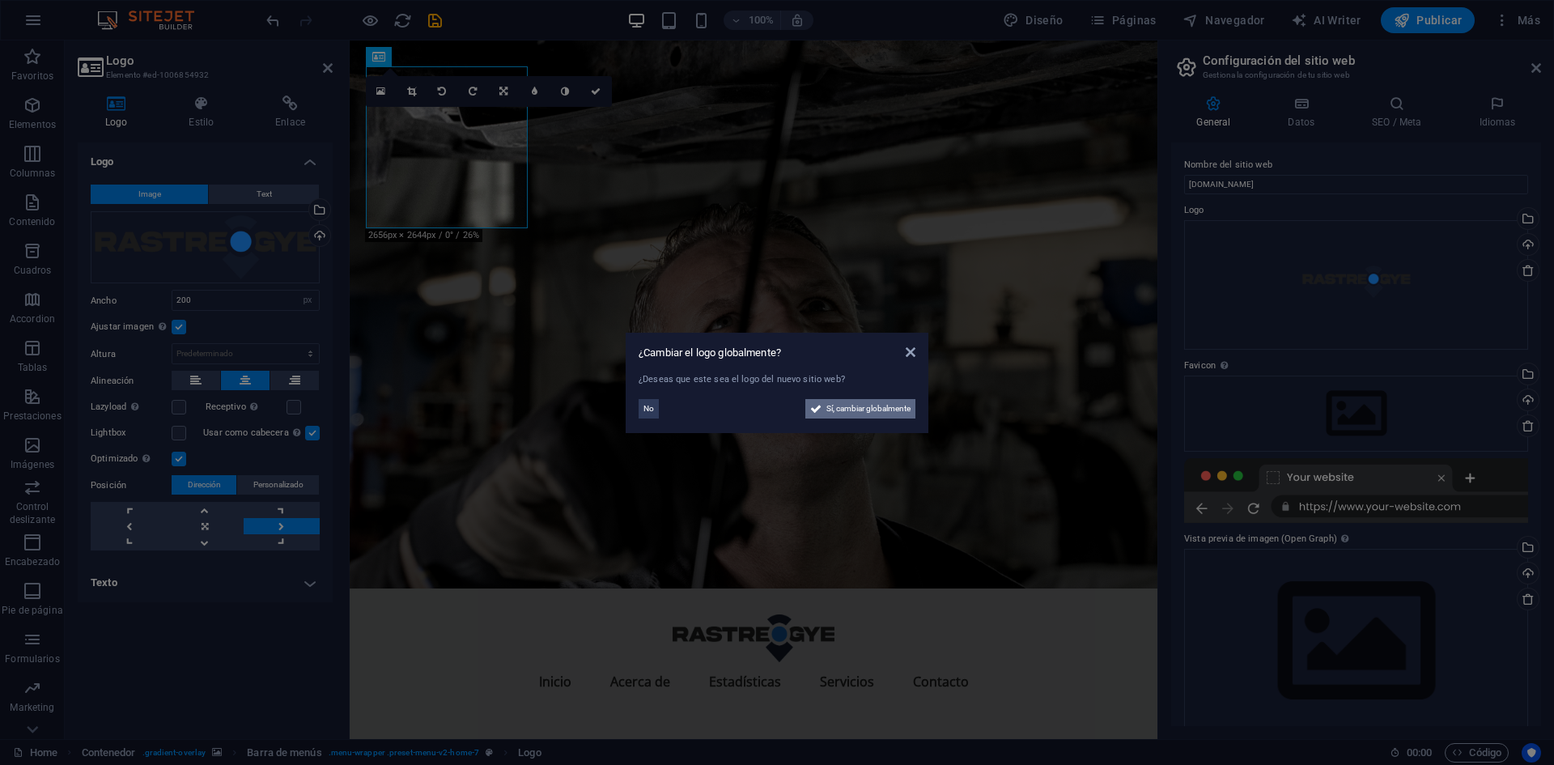
click at [897, 406] on span "Sí, cambiar globalmente" at bounding box center [868, 408] width 84 height 19
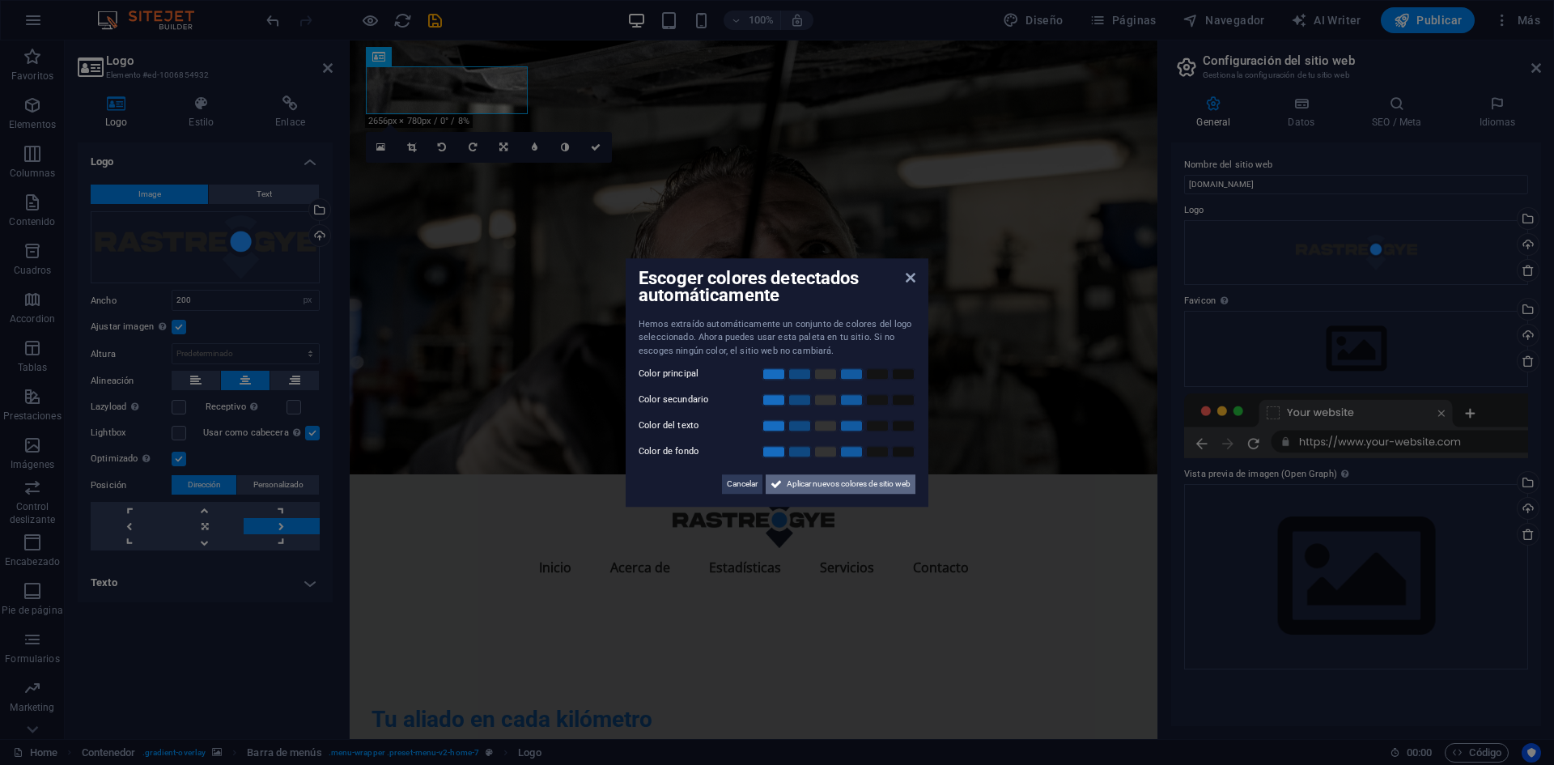
click at [813, 480] on span "Aplicar nuevos colores de sitio web" at bounding box center [849, 483] width 124 height 19
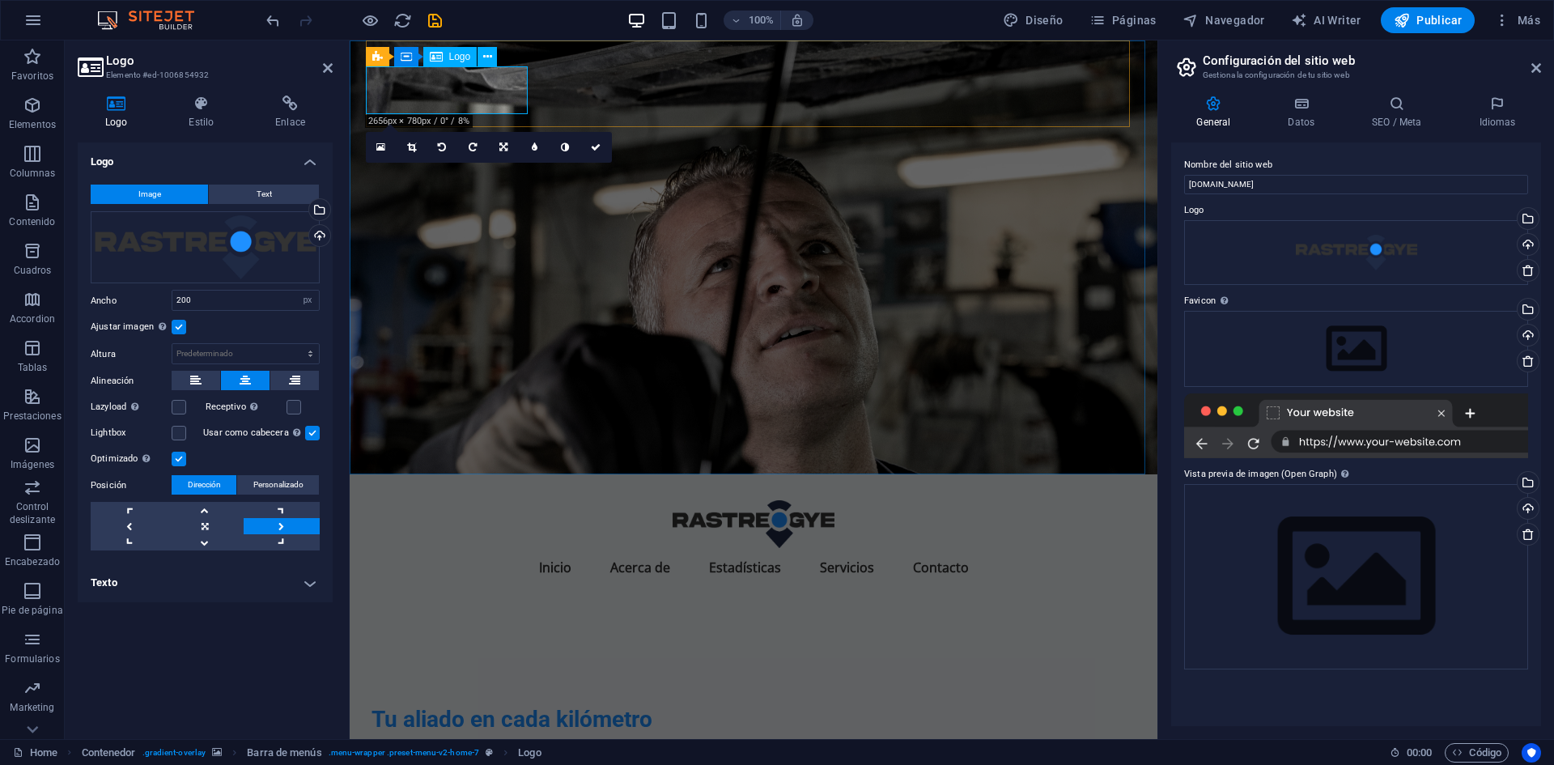
click at [483, 500] on div at bounding box center [753, 524] width 764 height 48
click at [183, 405] on label at bounding box center [179, 407] width 15 height 15
click at [0, 0] on input "Lazyload La carga de imágenes tras la carga de la página mejora la velocidad de…" at bounding box center [0, 0] width 0 height 0
click at [180, 412] on label at bounding box center [179, 407] width 15 height 15
click at [0, 0] on input "Lazyload La carga de imágenes tras la carga de la página mejora la velocidad de…" at bounding box center [0, 0] width 0 height 0
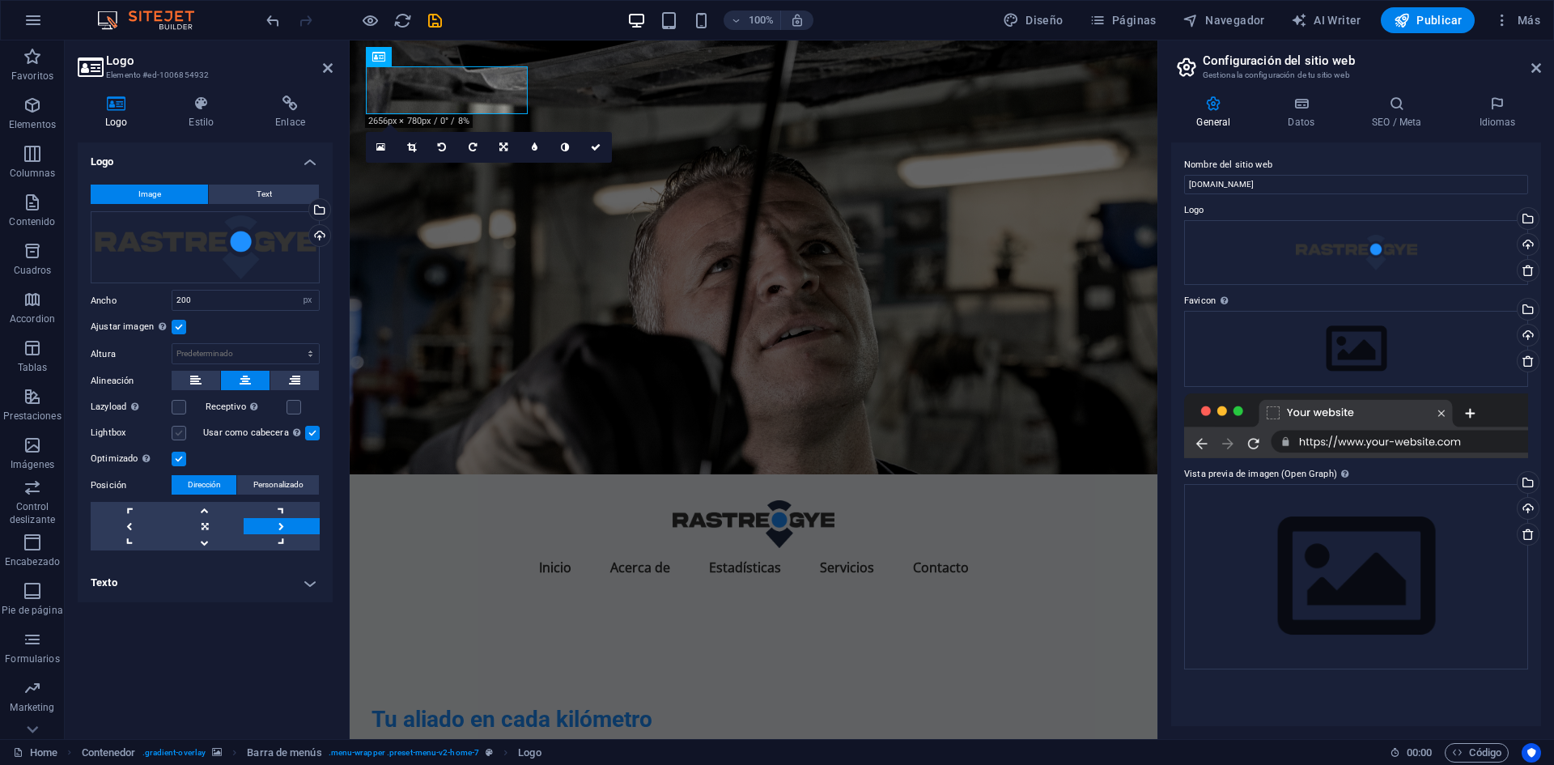
click at [176, 428] on label at bounding box center [179, 433] width 15 height 15
click at [0, 0] on input "Lightbox" at bounding box center [0, 0] width 0 height 0
click at [176, 428] on label at bounding box center [179, 433] width 15 height 15
click at [0, 0] on input "Lightbox" at bounding box center [0, 0] width 0 height 0
click at [223, 521] on link at bounding box center [205, 526] width 76 height 16
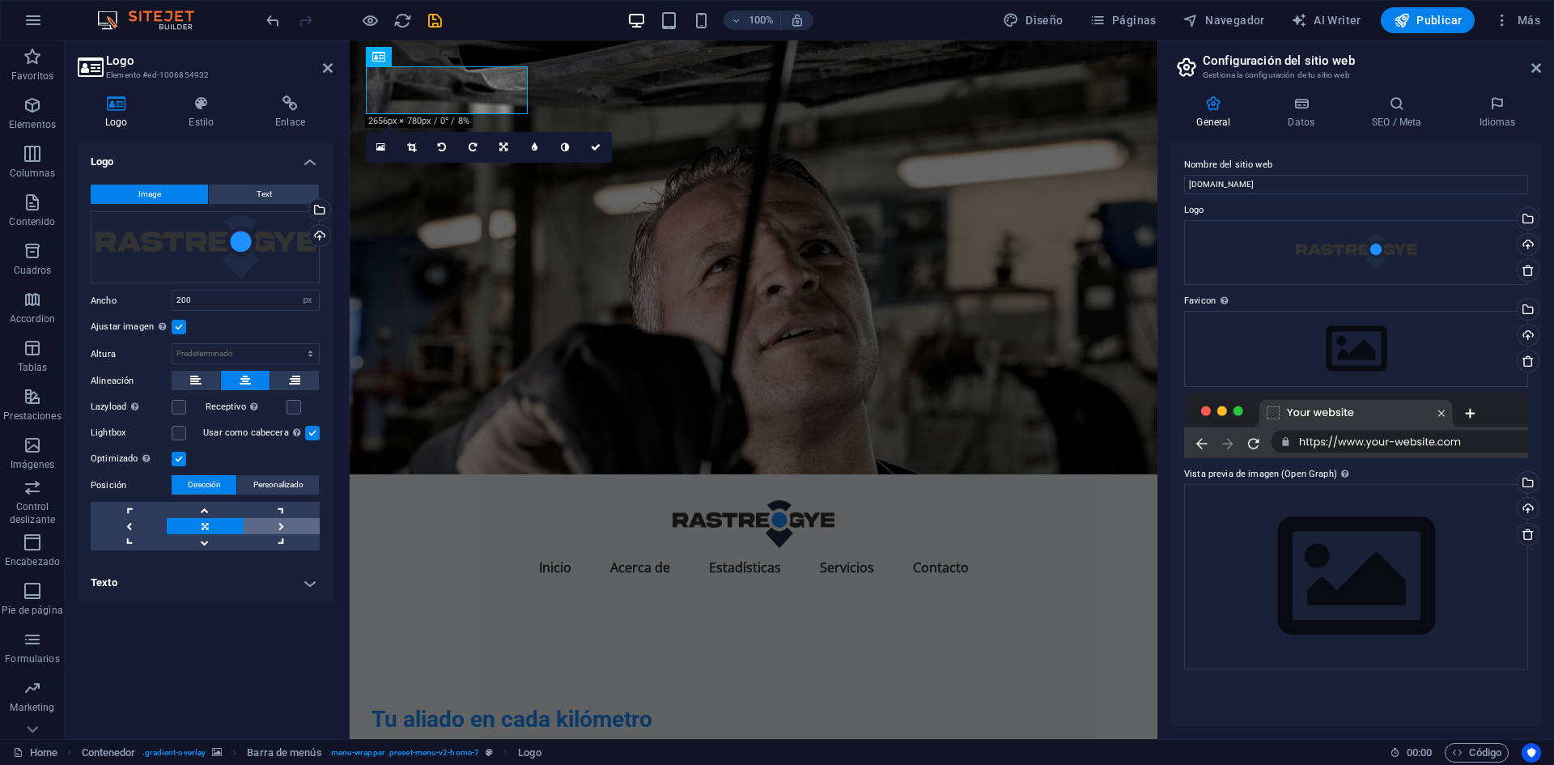
click at [290, 520] on link at bounding box center [282, 526] width 76 height 16
click at [289, 478] on span "Personalizado" at bounding box center [278, 484] width 50 height 19
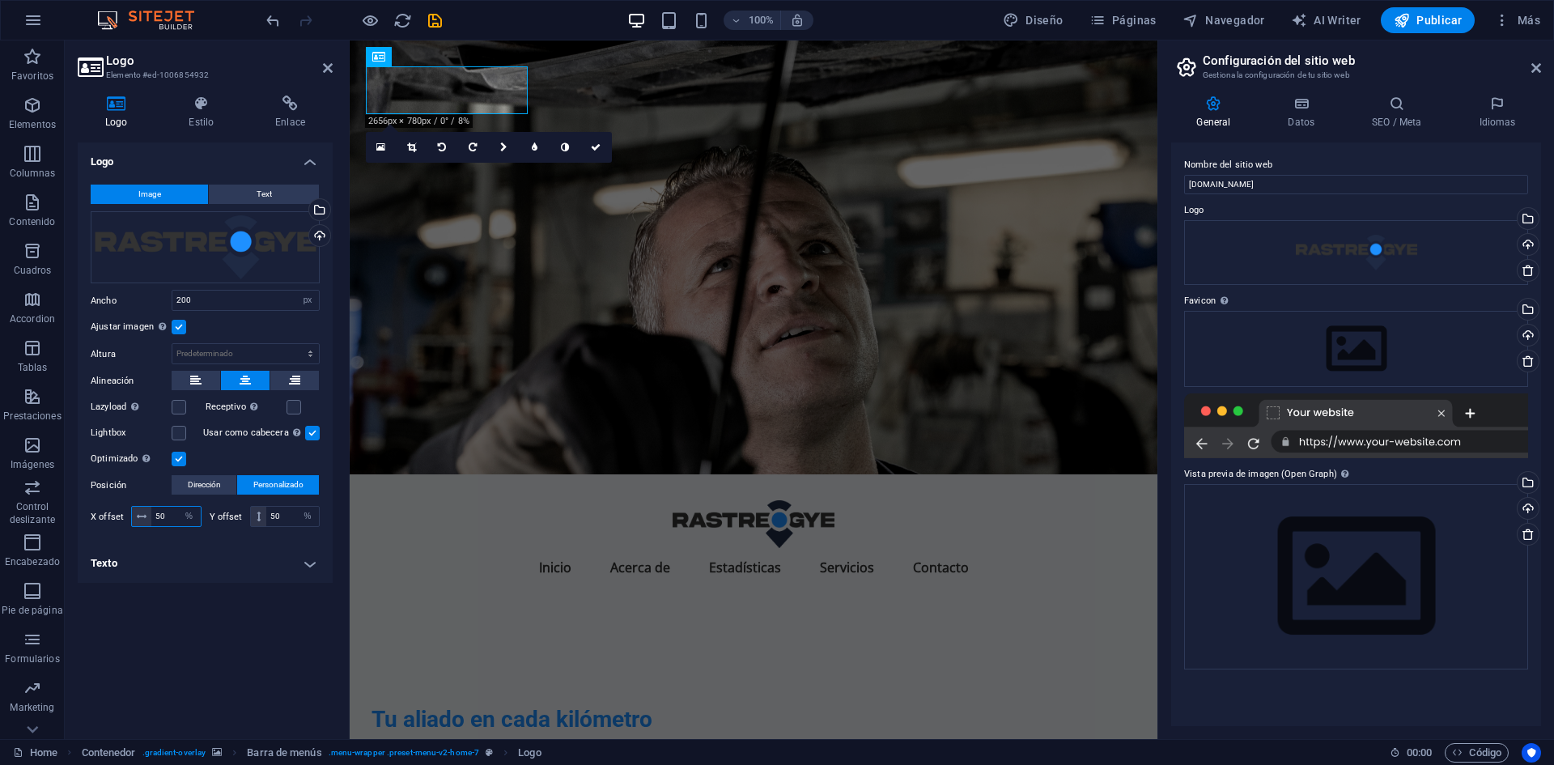
click at [174, 515] on input "50" at bounding box center [175, 516] width 49 height 19
type input "131"
click at [232, 544] on h4 "Texto" at bounding box center [205, 563] width 255 height 39
click at [232, 544] on h4 "Texto" at bounding box center [205, 558] width 255 height 29
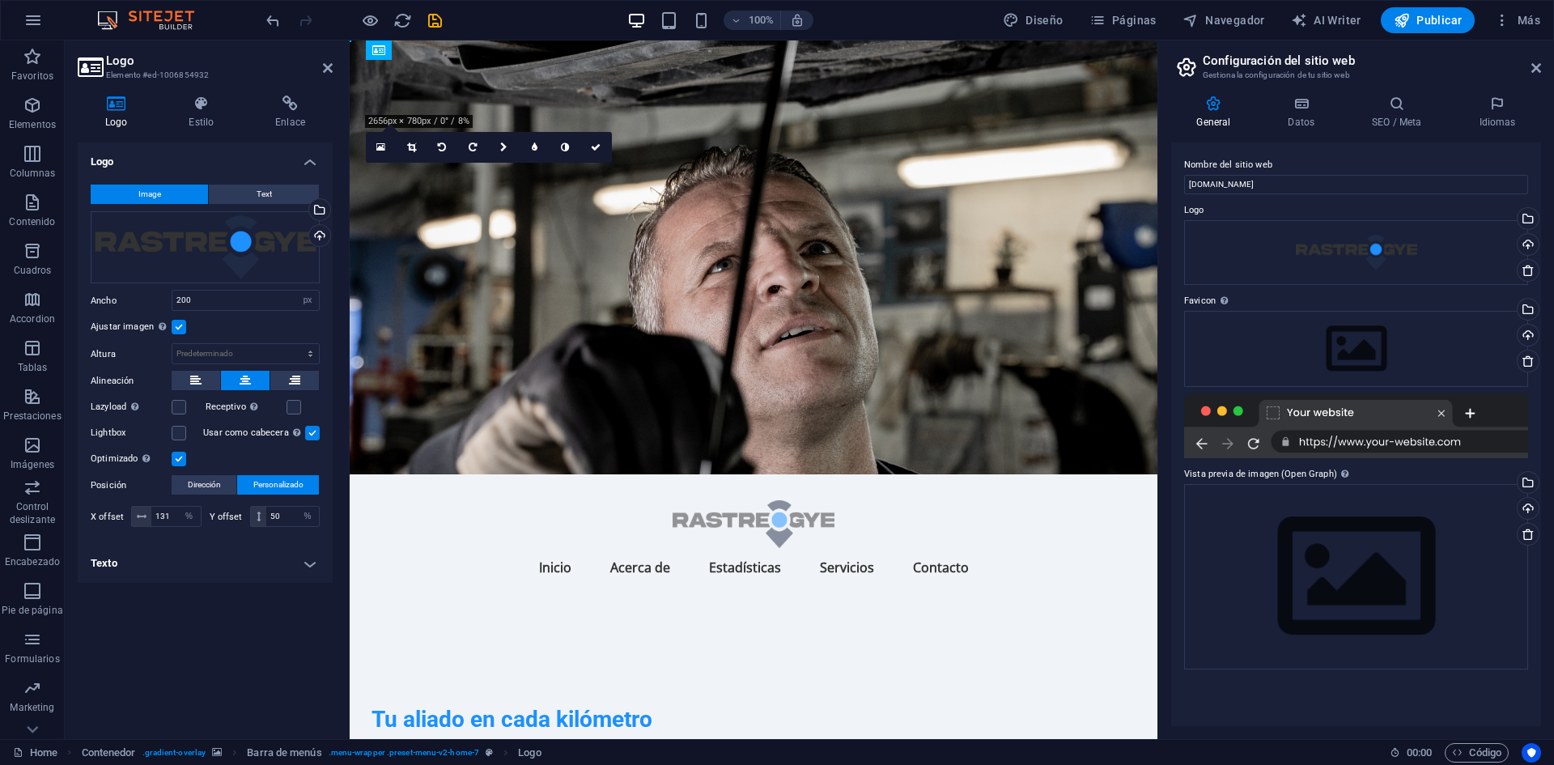
drag, startPoint x: 507, startPoint y: 94, endPoint x: 449, endPoint y: 93, distance: 58.3
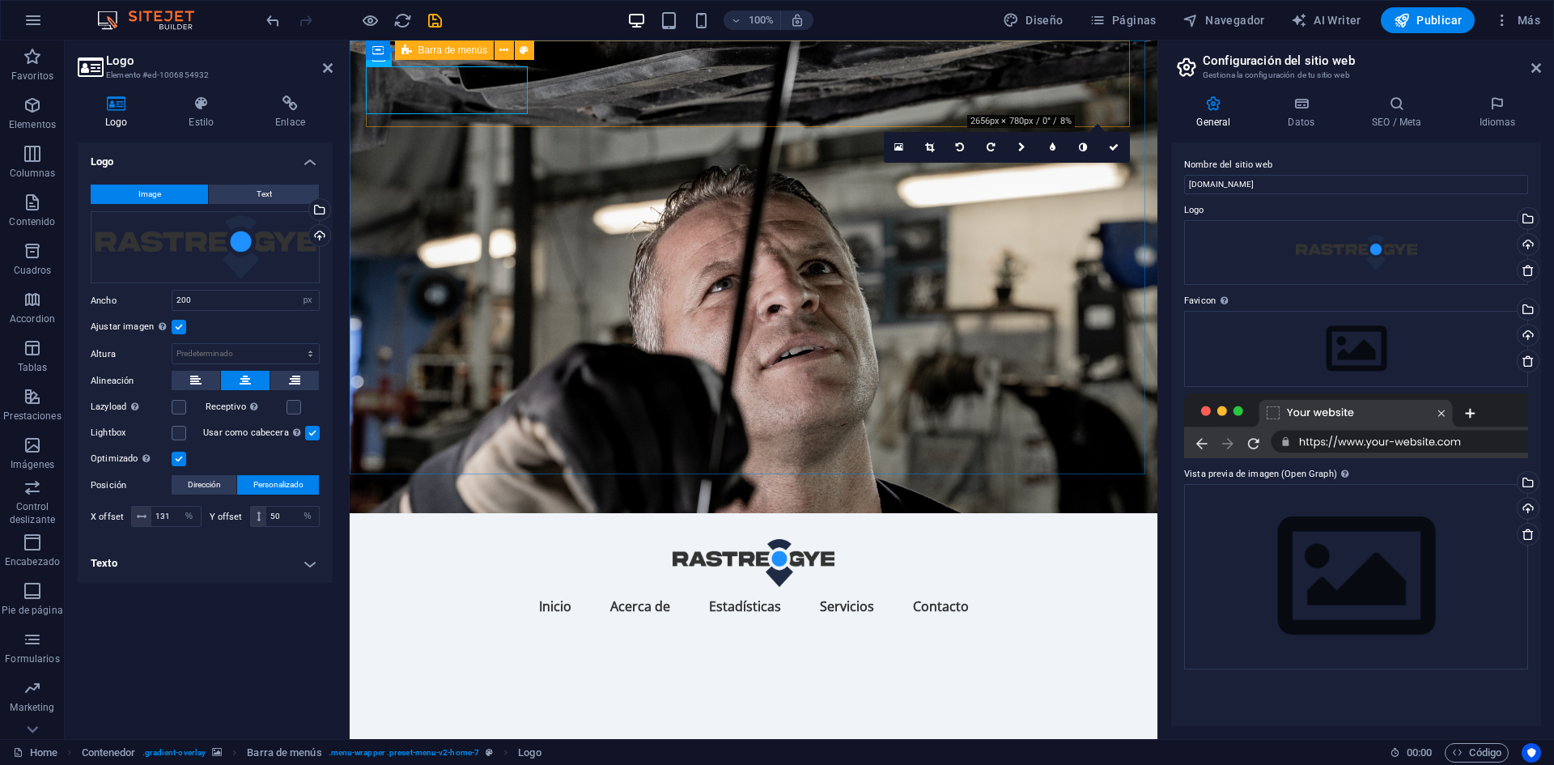
click at [585, 513] on div "Menu Inicio Acerca de Estadísticas Servicios Contacto" at bounding box center [753, 575] width 764 height 125
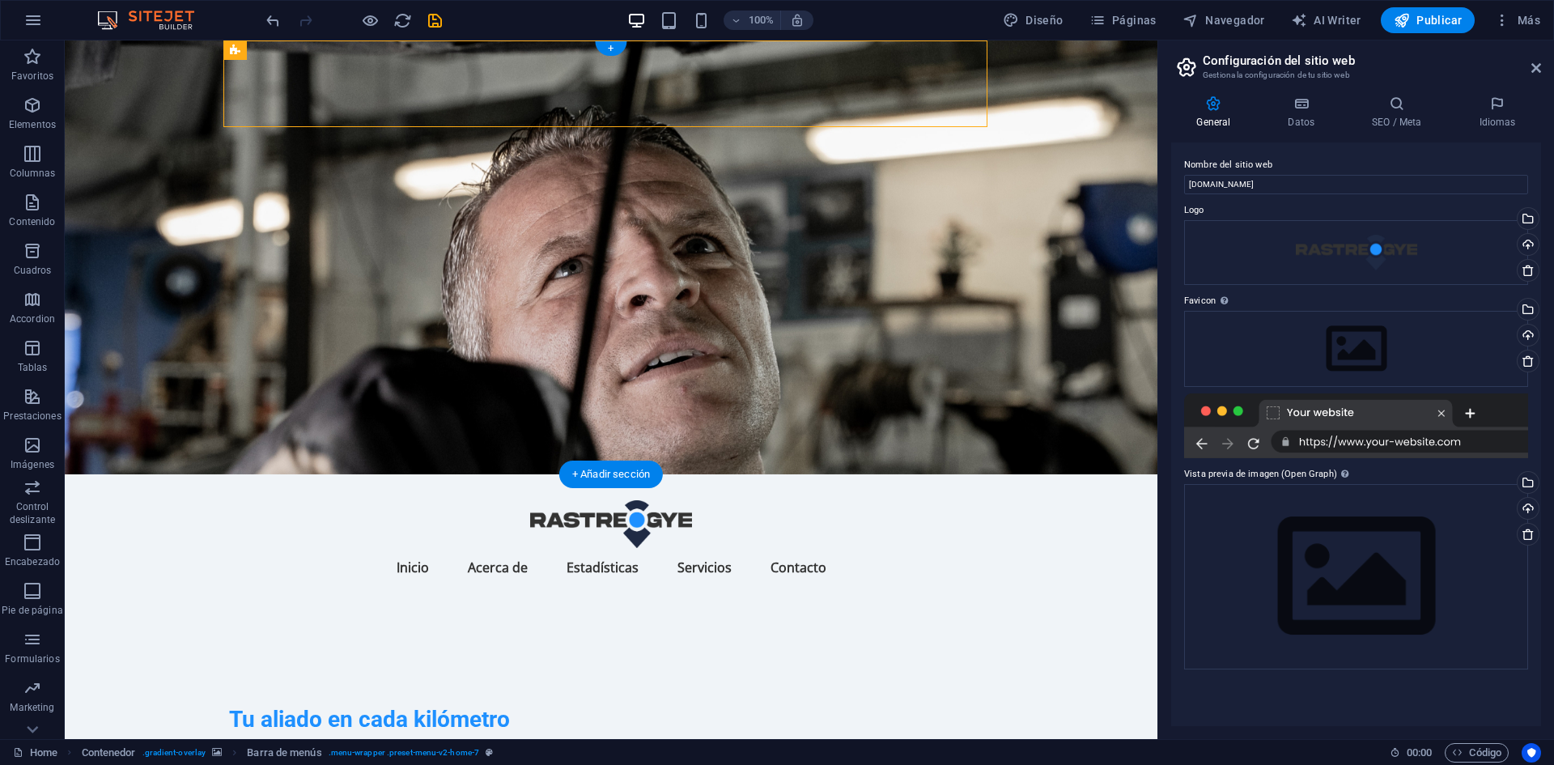
click at [141, 355] on figure at bounding box center [611, 257] width 1092 height 434
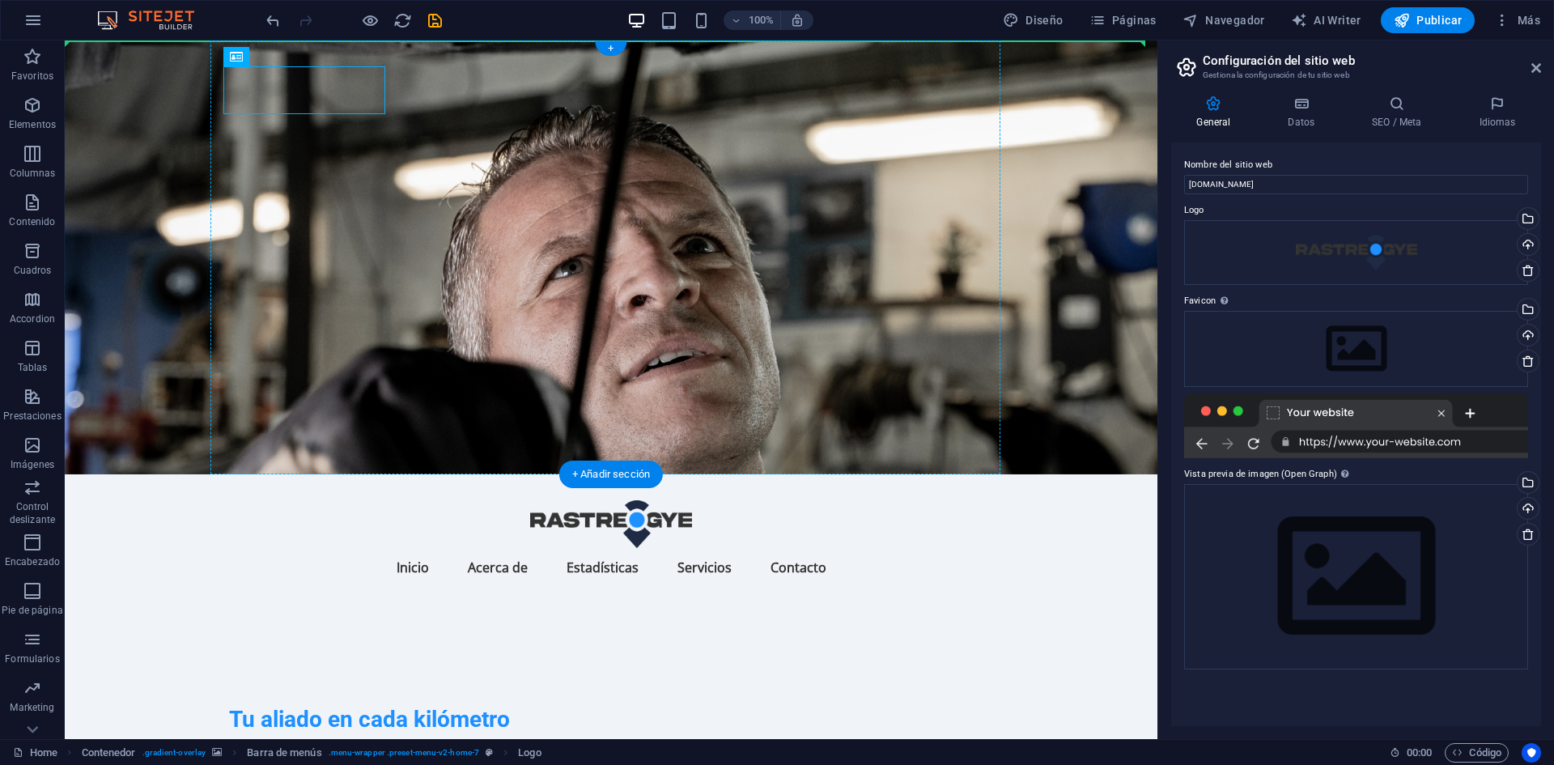
drag, startPoint x: 319, startPoint y: 101, endPoint x: 323, endPoint y: 120, distance: 19.0
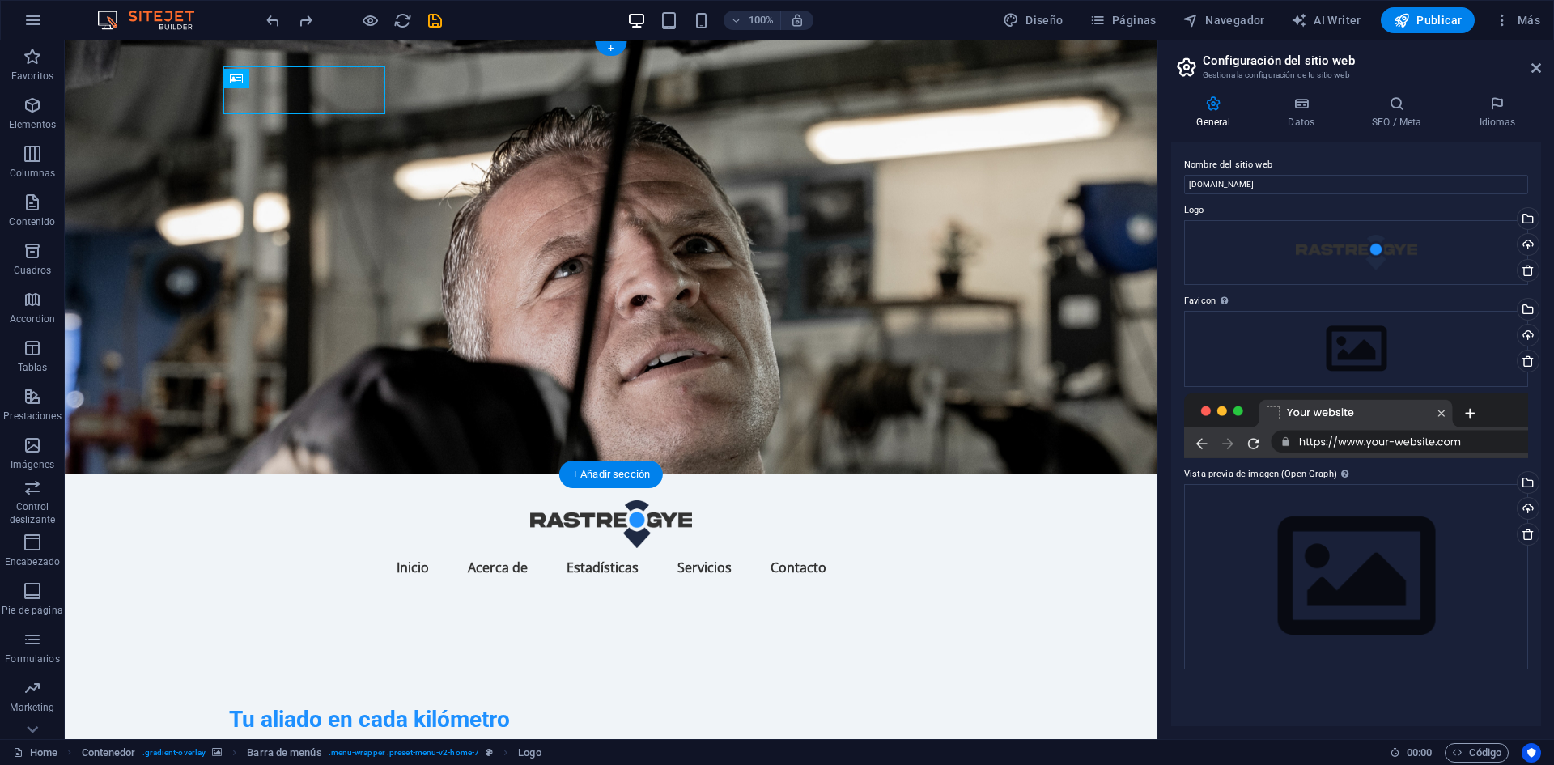
click at [807, 210] on figure at bounding box center [611, 257] width 1092 height 434
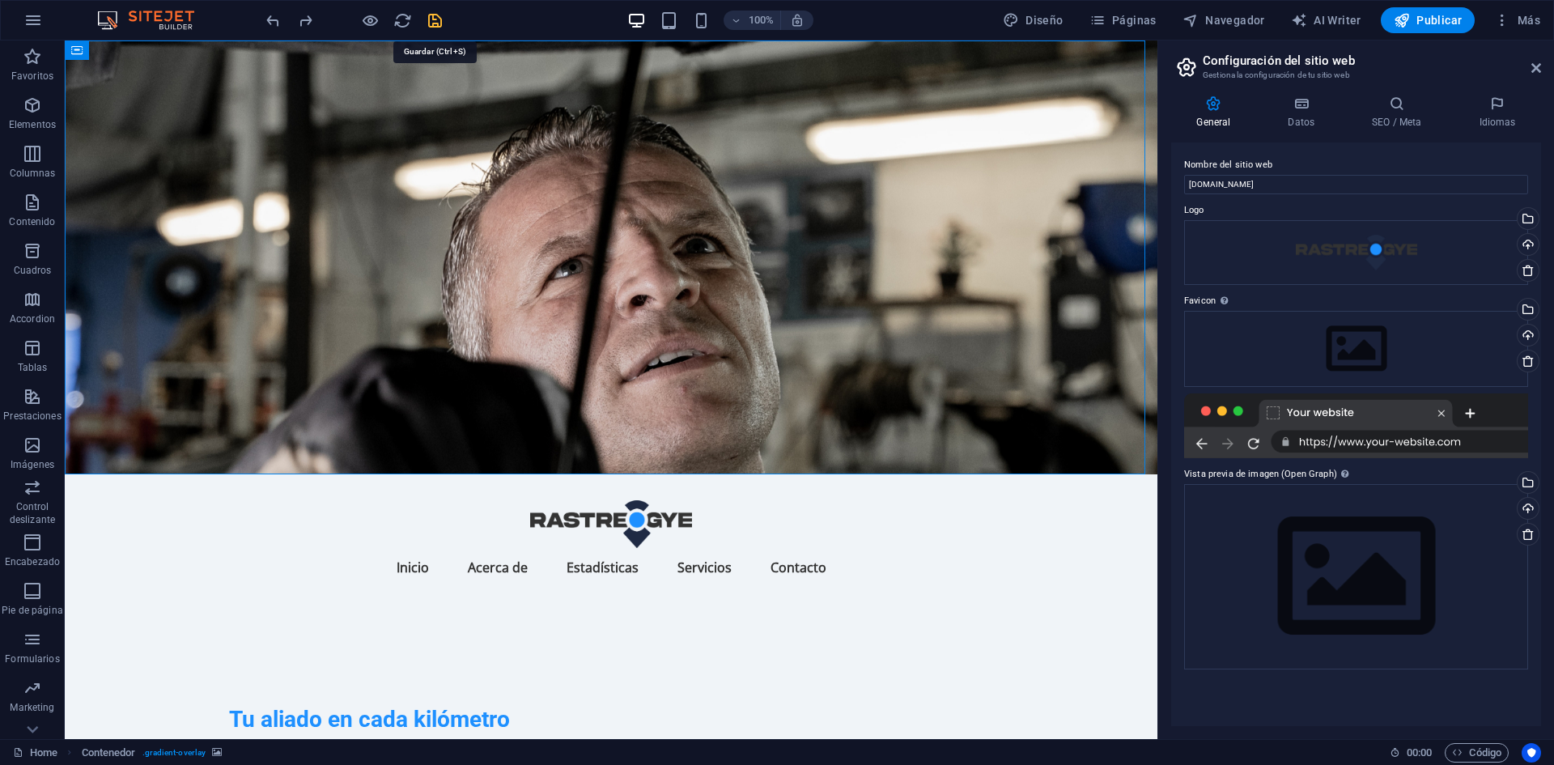
click at [434, 26] on icon "save" at bounding box center [435, 20] width 19 height 19
checkbox input "false"
